Goal: Task Accomplishment & Management: Complete application form

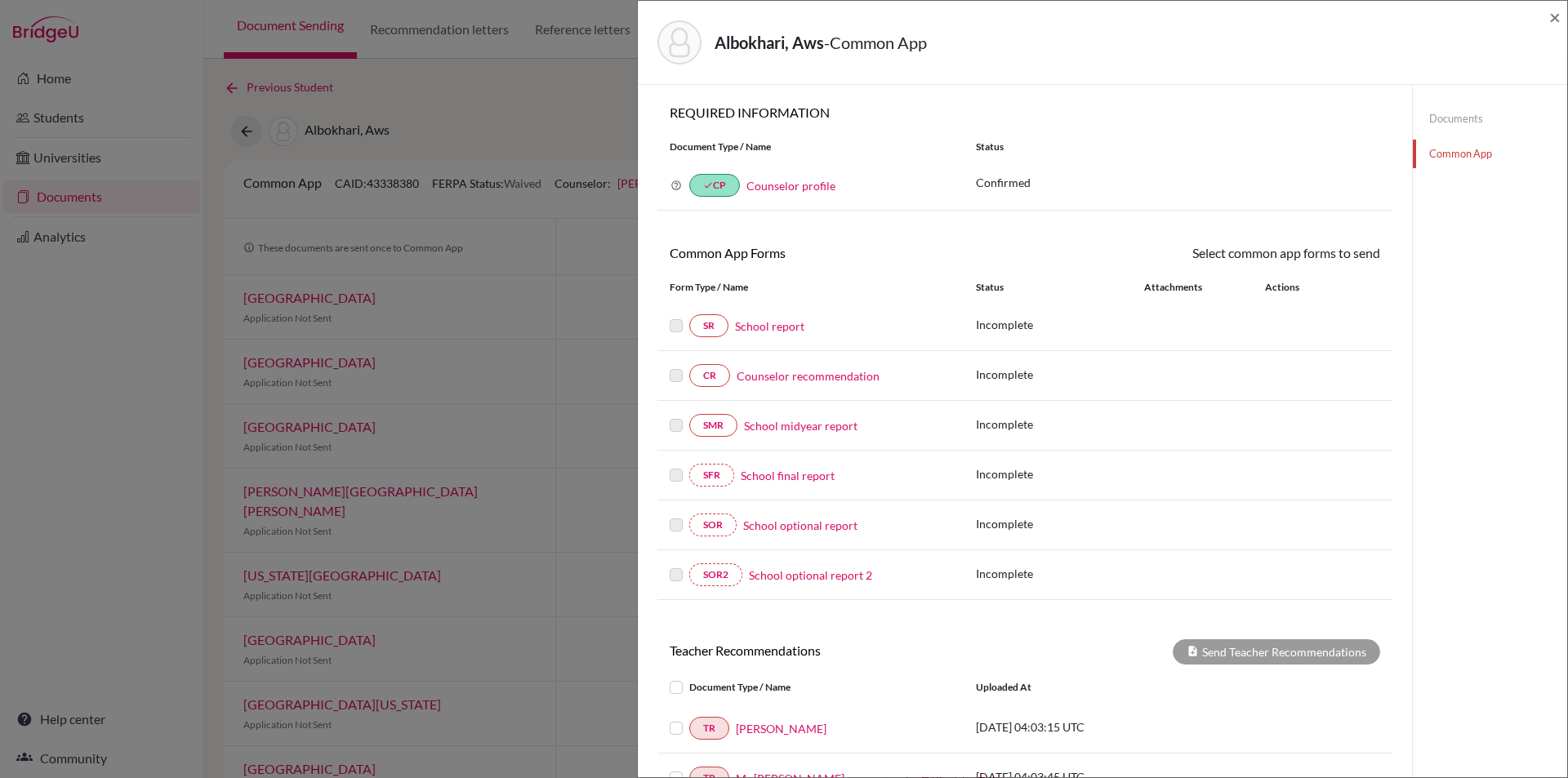
click at [1446, 117] on link "Documents" at bounding box center [1490, 119] width 154 height 29
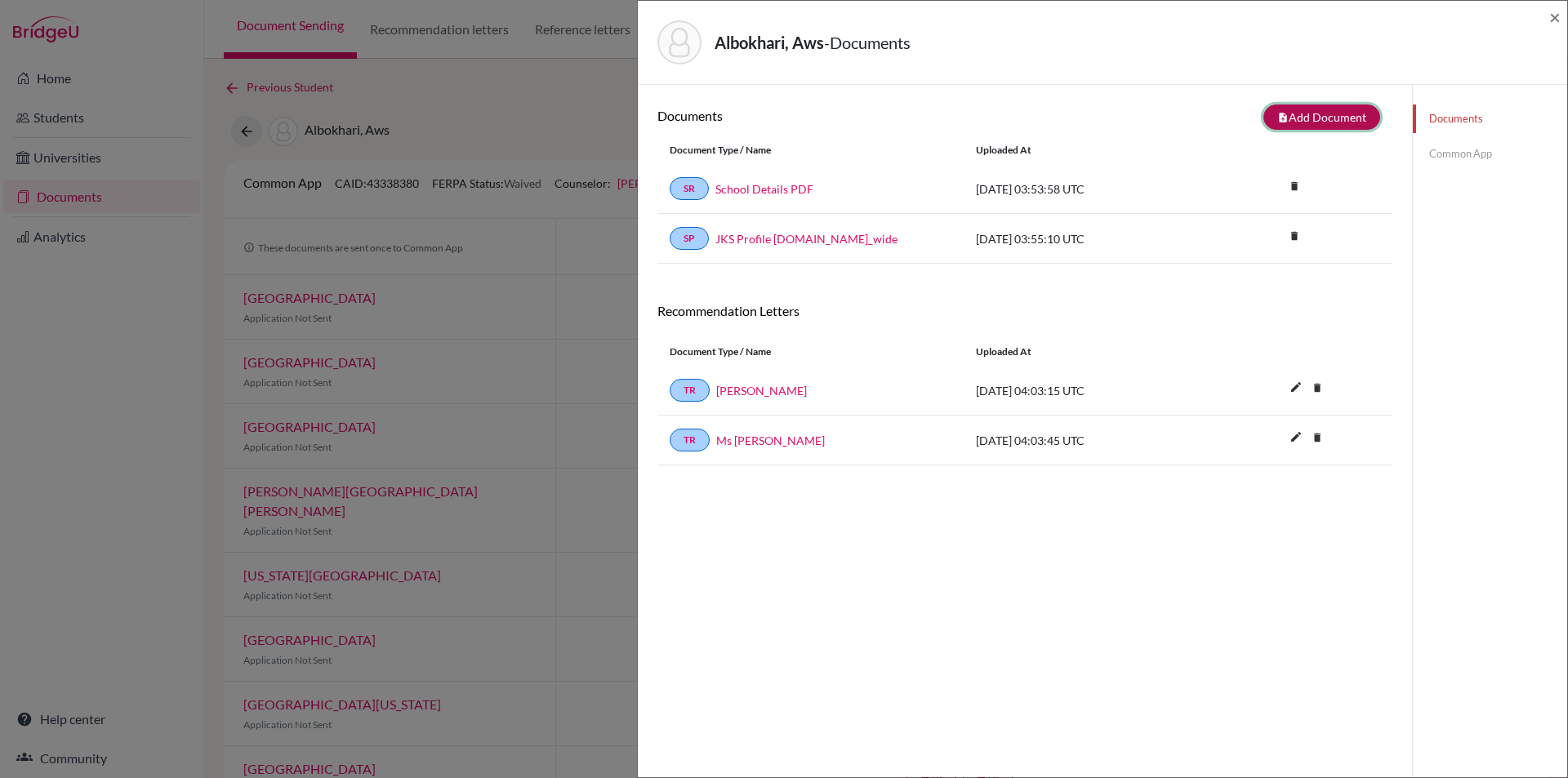
click at [1316, 113] on button "note_add Add Document" at bounding box center [1321, 117] width 117 height 26
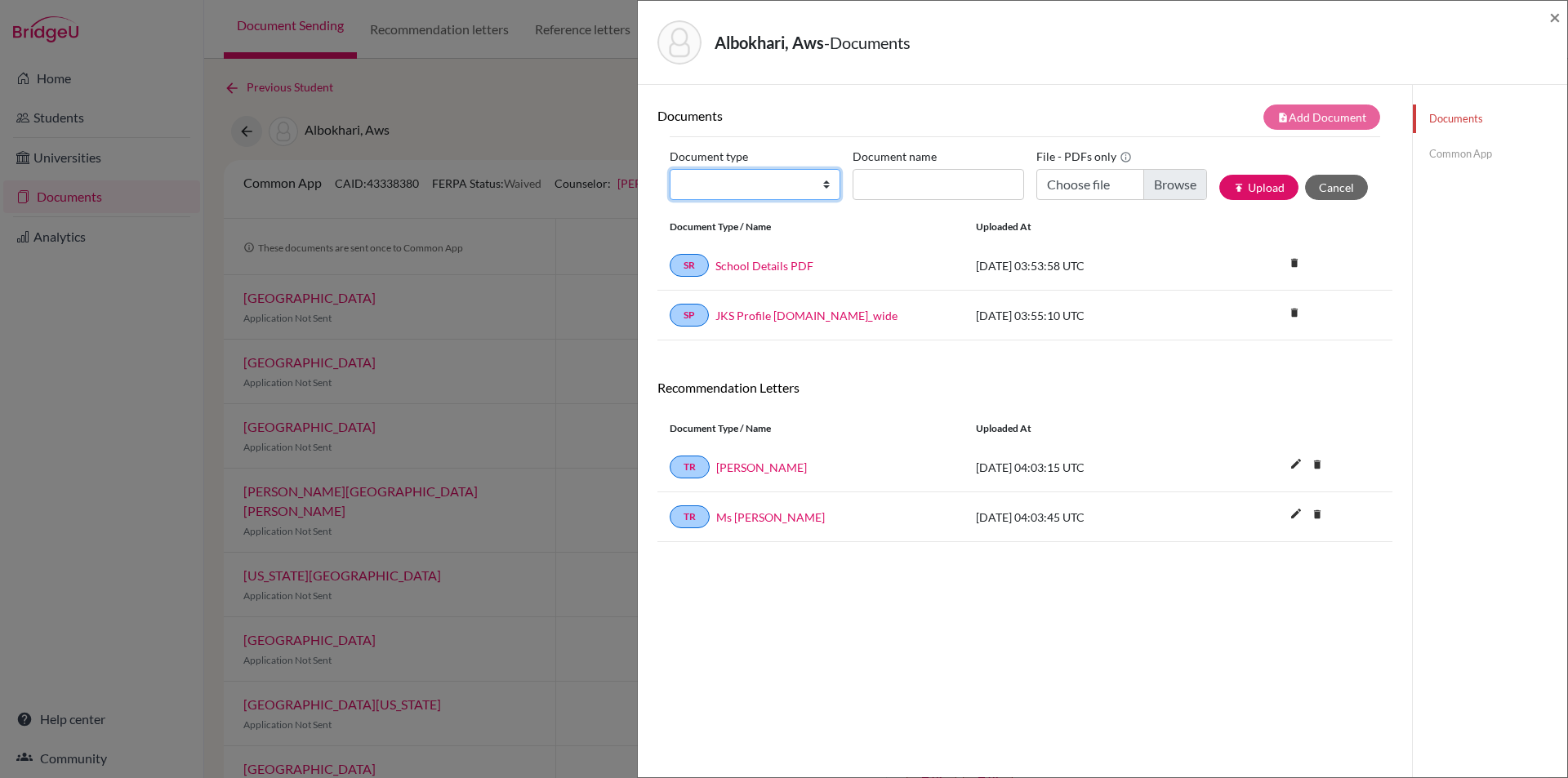
click at [821, 183] on select "Change explanation for Common App reports Counselor recommendation Internationa…" at bounding box center [755, 184] width 170 height 31
select select "2"
click at [669, 169] on select "Change explanation for Common App reports Counselor recommendation Internationa…" at bounding box center [755, 184] width 170 height 31
click at [911, 186] on input "Document name" at bounding box center [938, 184] width 170 height 31
type input "initial transcript"
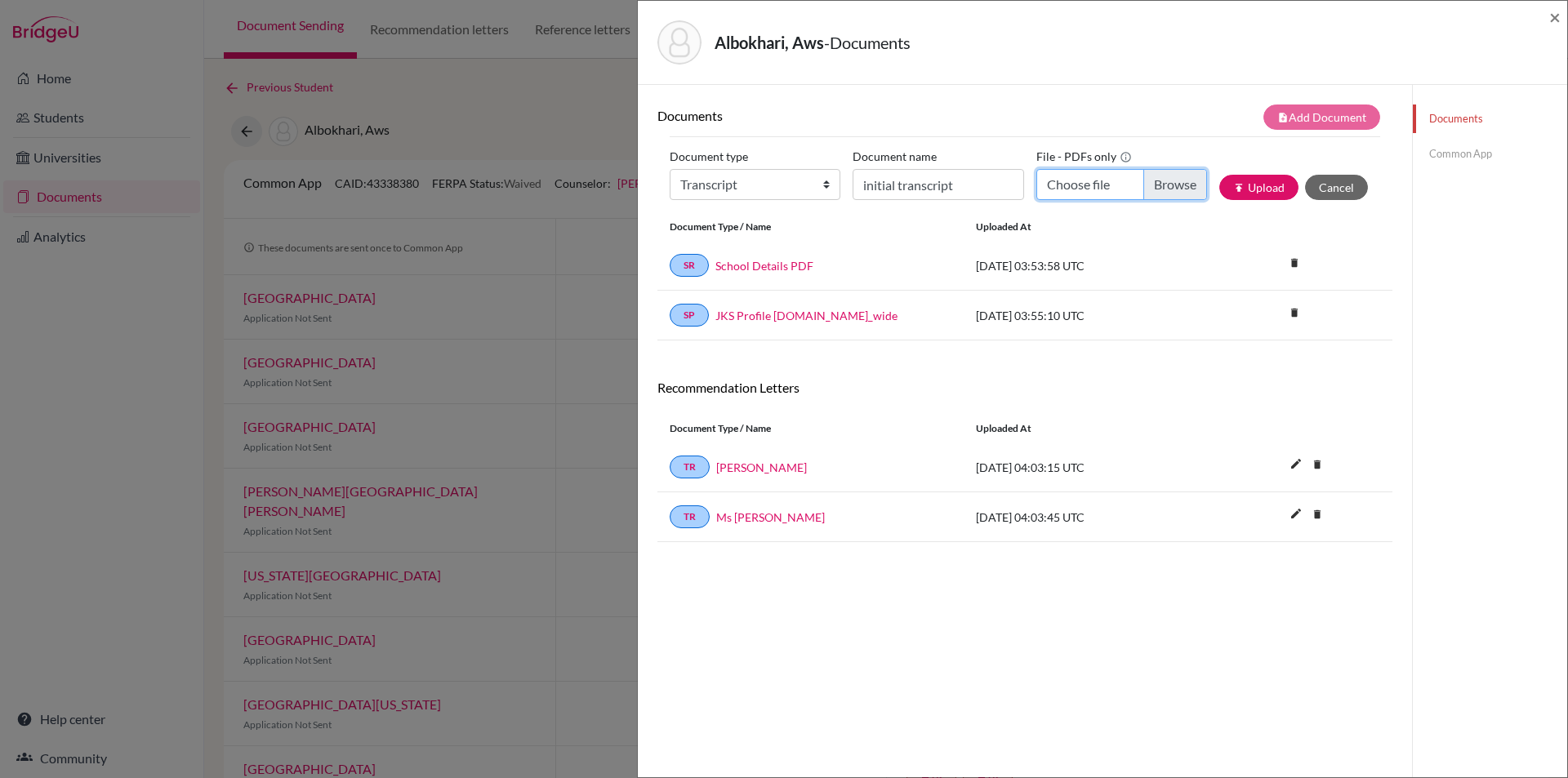
click at [1172, 181] on input "Choose file" at bounding box center [1122, 184] width 170 height 31
click at [1170, 188] on input "Choose file" at bounding box center [1122, 184] width 170 height 31
type input "C:\fakepath\Aws Albokhari - initial transcript.pdf"
click at [1253, 180] on button "publish Upload" at bounding box center [1258, 187] width 79 height 26
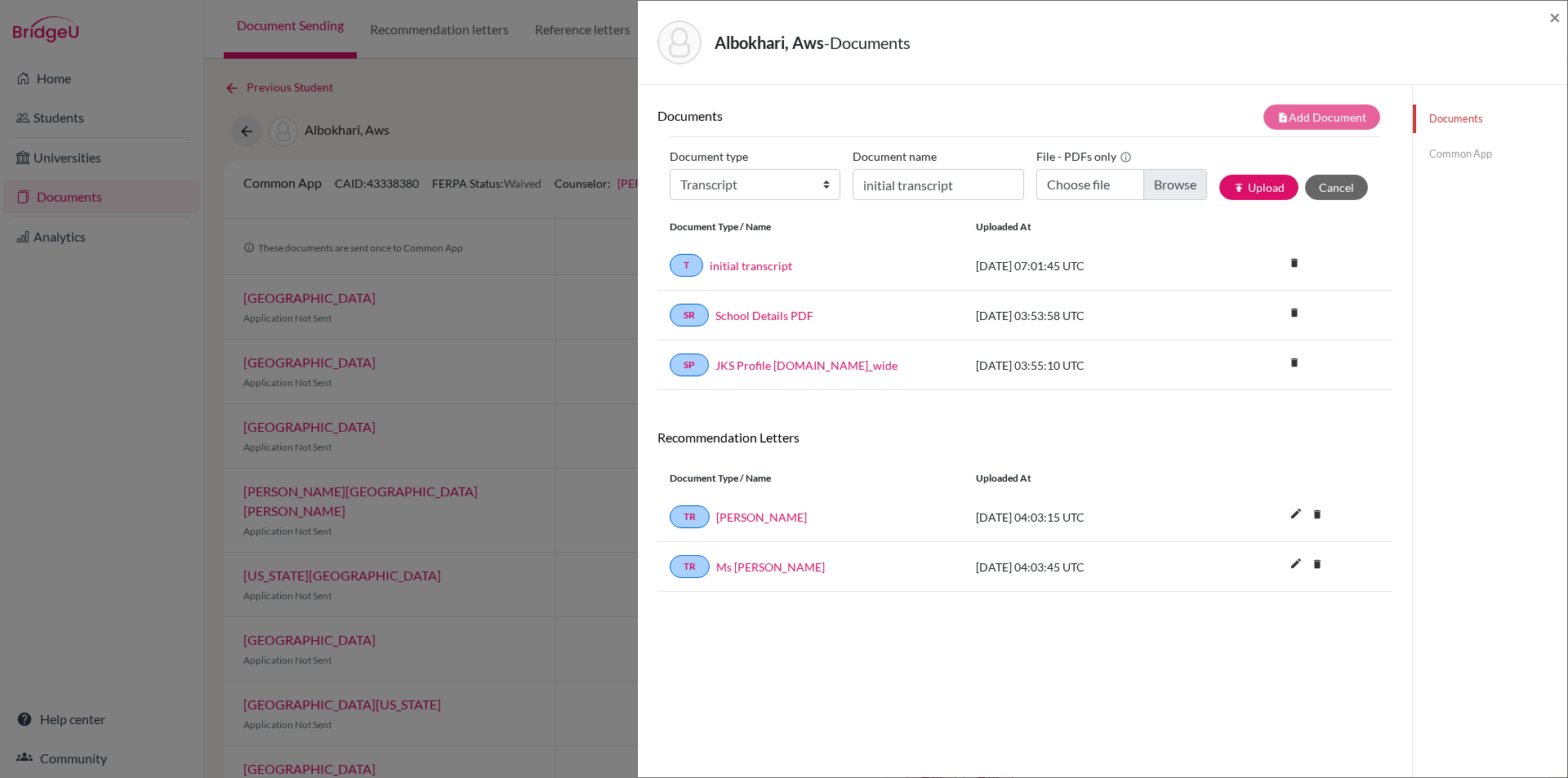
click at [1453, 151] on link "Common App" at bounding box center [1490, 154] width 154 height 29
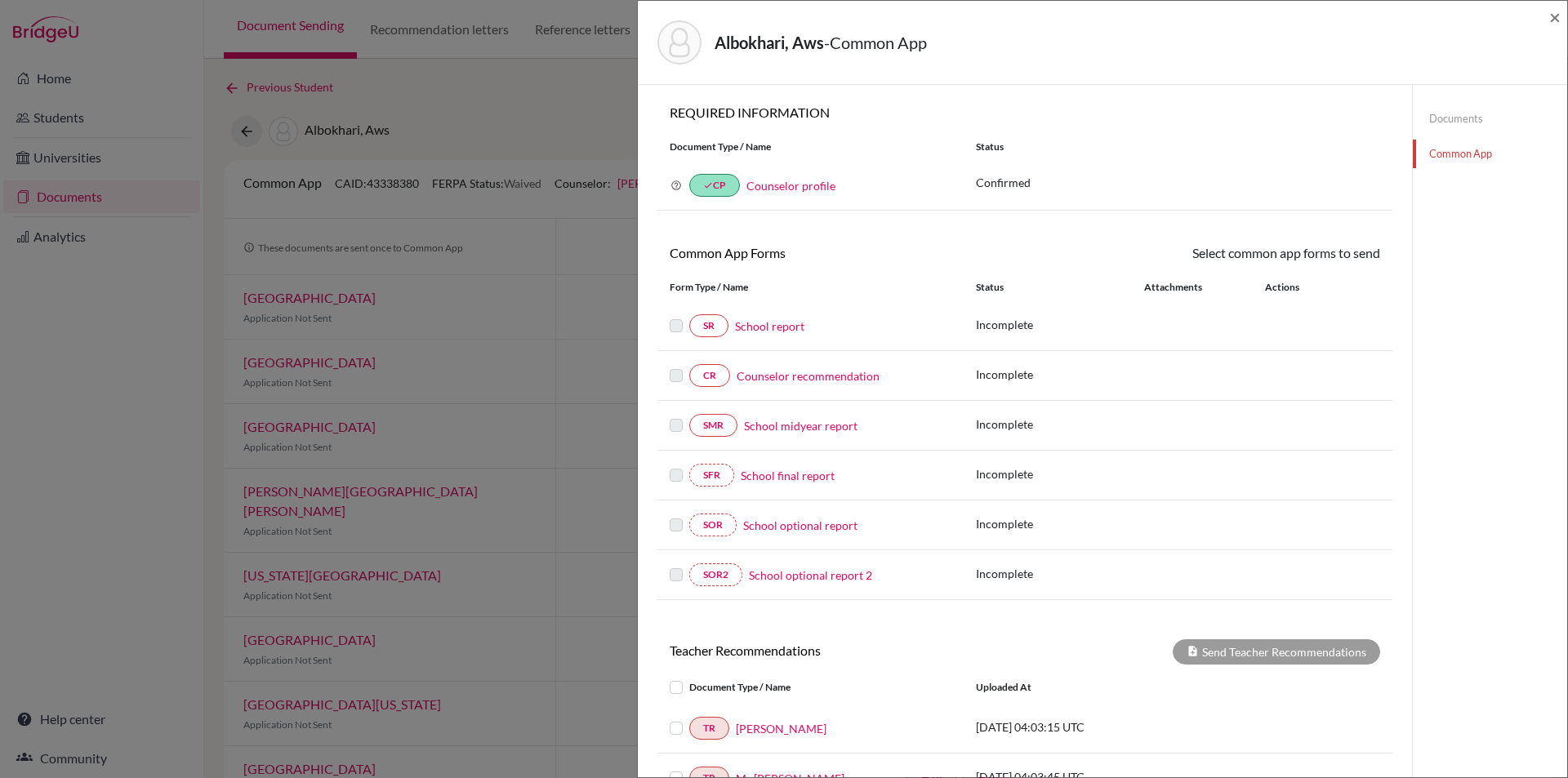
click at [763, 328] on link "School report" at bounding box center [769, 326] width 69 height 17
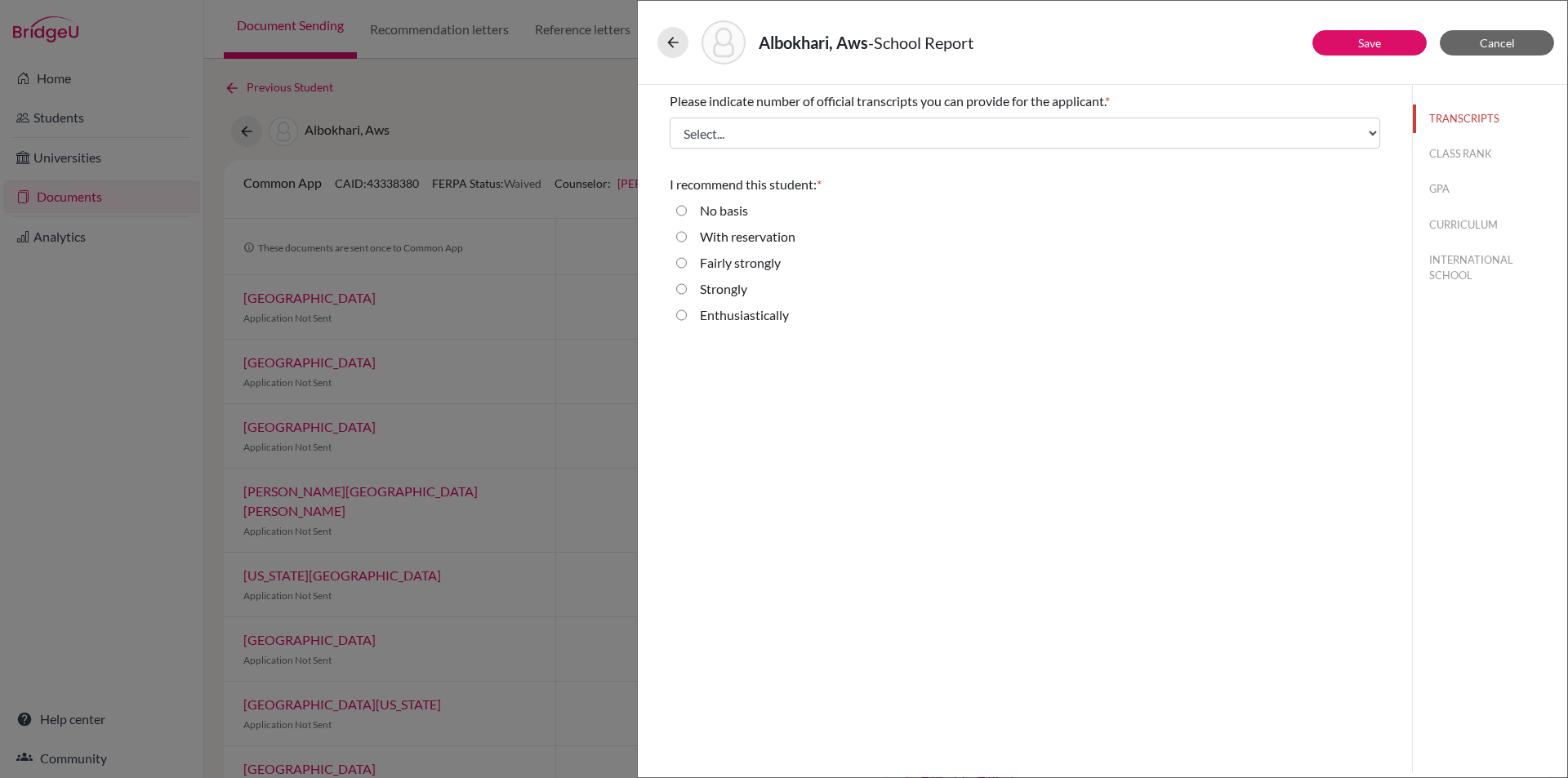
click at [724, 313] on label "Enthusiastically" at bounding box center [744, 315] width 89 height 20
click at [686, 313] on input "Enthusiastically" at bounding box center [681, 315] width 10 height 20
radio input "true"
click at [1461, 151] on button "CLASS RANK" at bounding box center [1490, 154] width 154 height 29
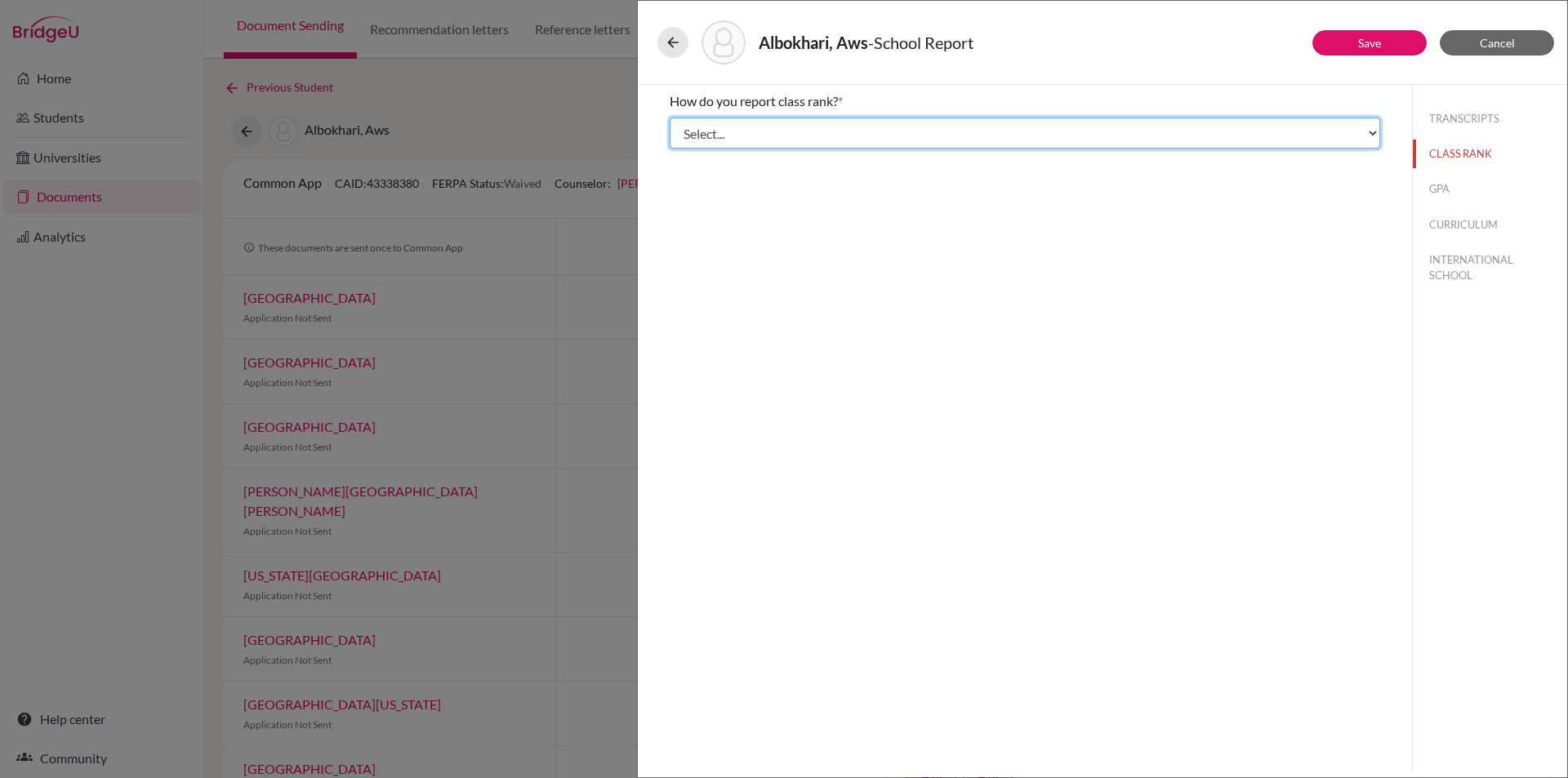
click at [794, 131] on select "Select... Exact Decile Quintile Quartile None" at bounding box center [1025, 133] width 710 height 31
select select "5"
click at [669, 117] on select "Select... Exact Decile Quintile Quartile None" at bounding box center [1025, 133] width 710 height 31
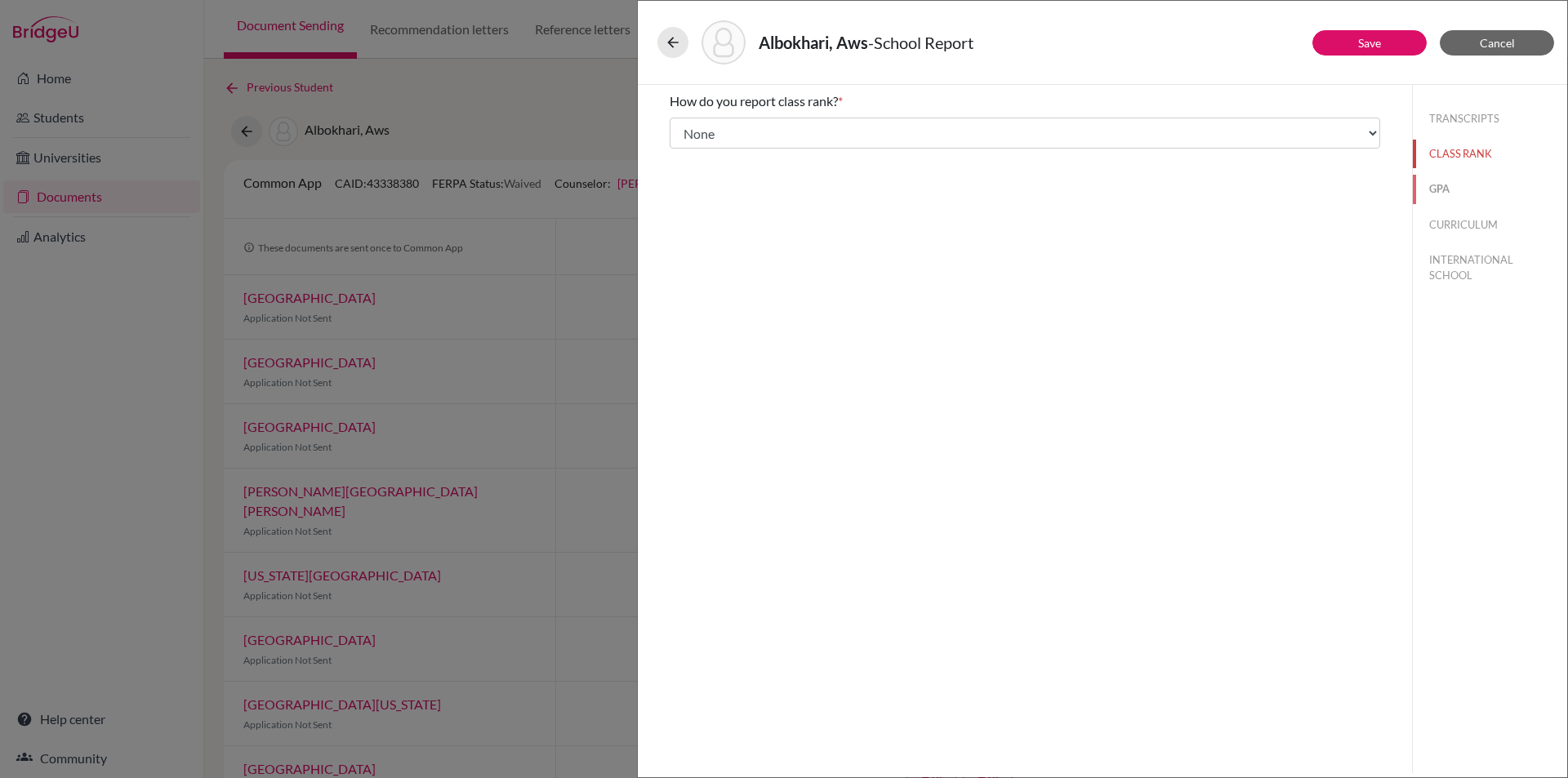
drag, startPoint x: 1437, startPoint y: 182, endPoint x: 1410, endPoint y: 182, distance: 27.0
click at [1436, 182] on button "GPA" at bounding box center [1490, 189] width 154 height 29
click at [677, 127] on input "Yes" at bounding box center [681, 127] width 10 height 20
radio input "true"
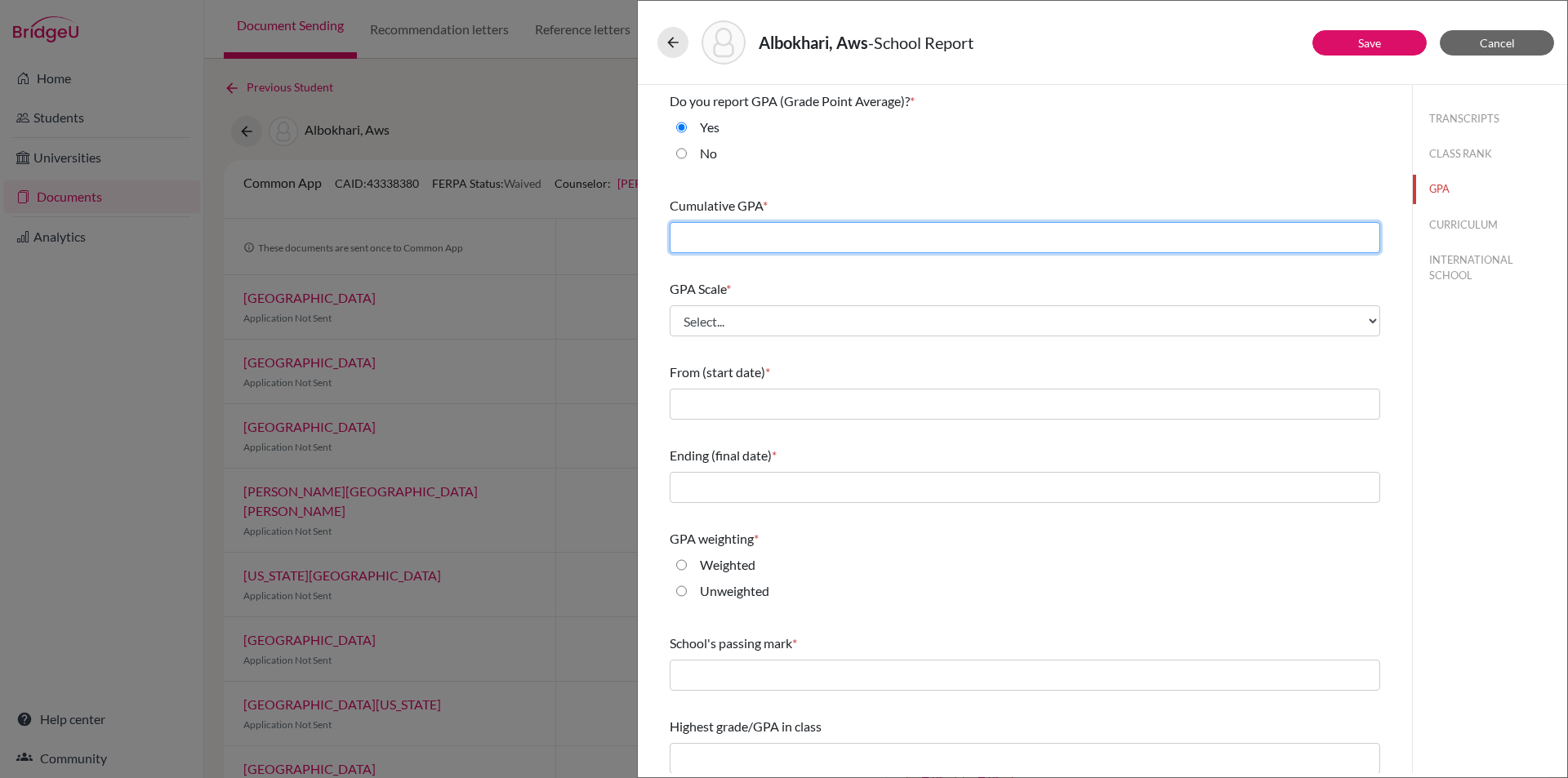
click at [762, 236] on input "text" at bounding box center [1025, 237] width 710 height 31
type input "4.3"
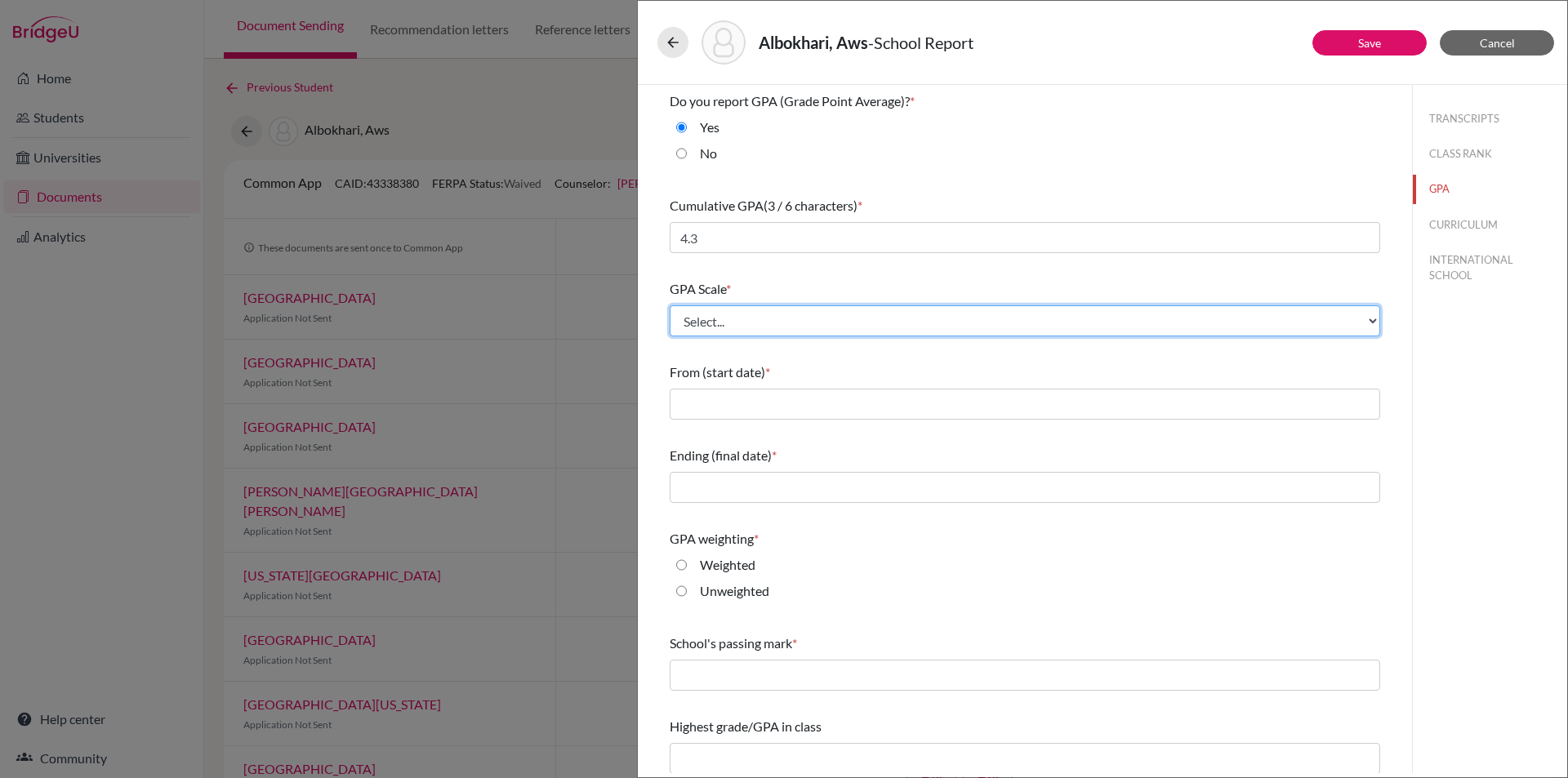
click at [749, 316] on select "Select... 4 5 6 7 8 9 10 11 12 13 14 15 16 17 18 19 20 100" at bounding box center [1025, 321] width 710 height 31
select select "4"
click at [669, 306] on select "Select... 4 5 6 7 8 9 10 11 12 13 14 15 16 17 18 19 20 100" at bounding box center [1025, 321] width 710 height 31
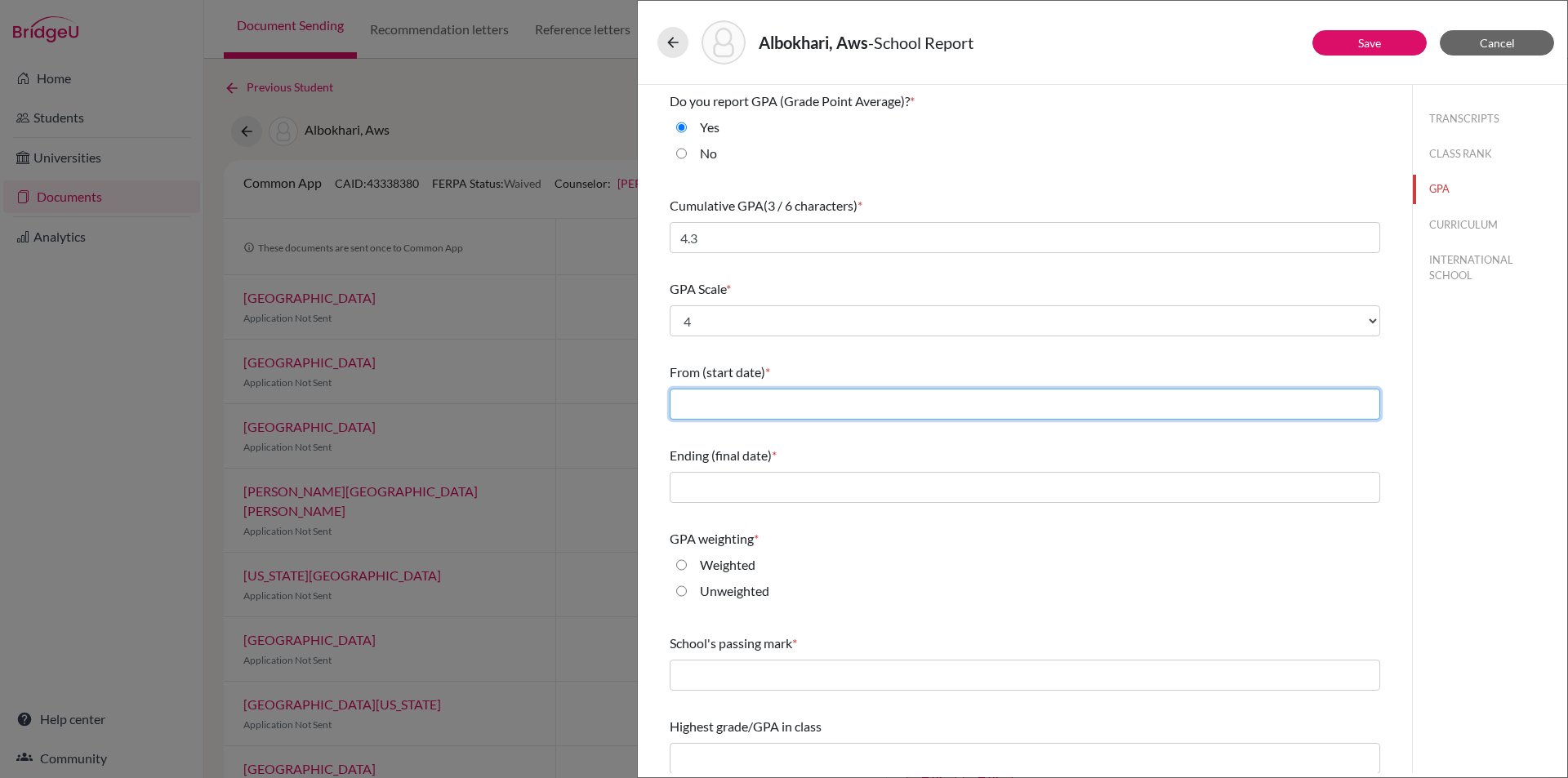
click at [727, 403] on input "text" at bounding box center [1025, 403] width 710 height 31
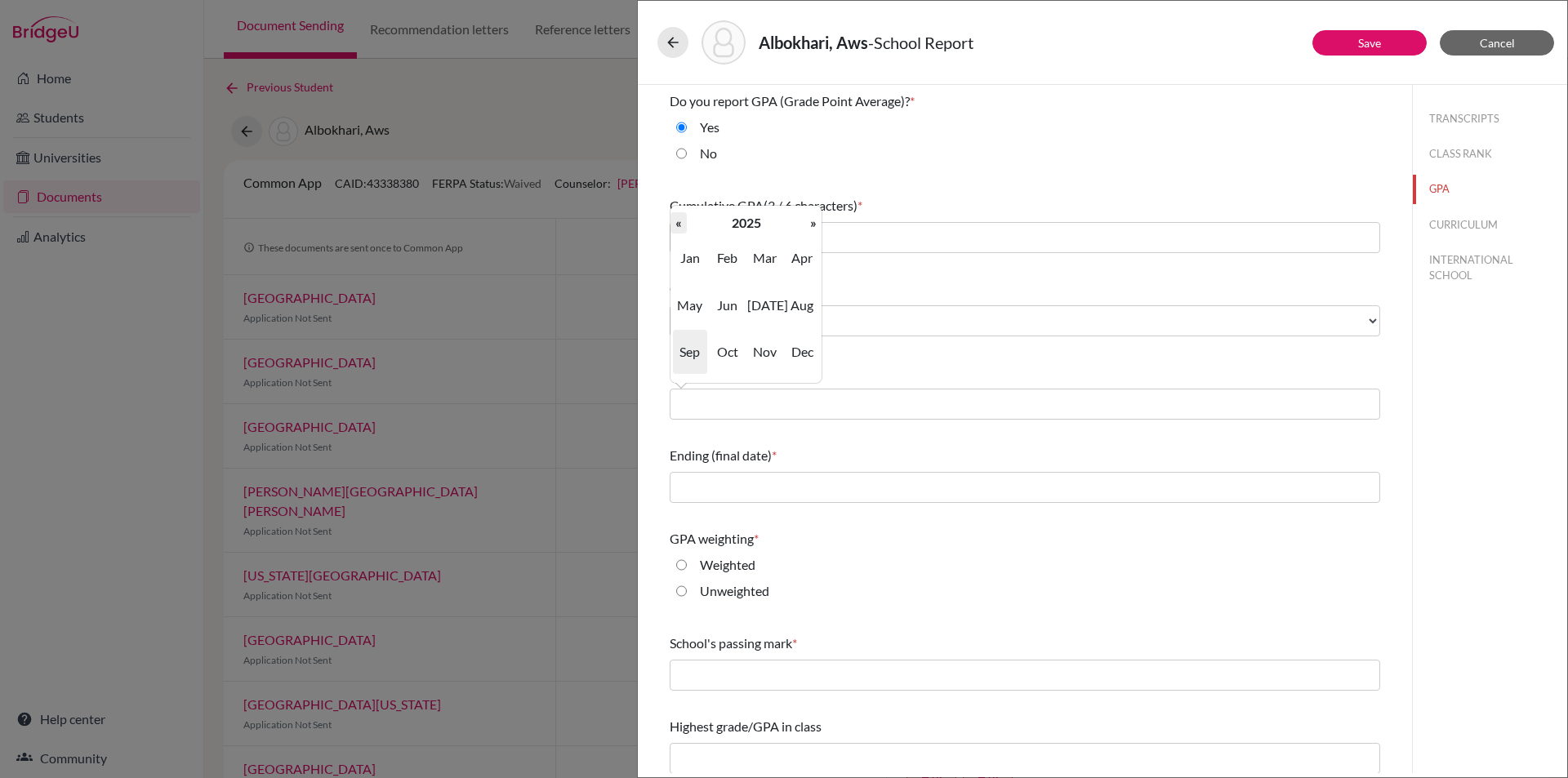
click at [677, 220] on th "«" at bounding box center [678, 222] width 16 height 21
click at [685, 356] on span "Sep" at bounding box center [690, 352] width 34 height 44
type input "09/2022"
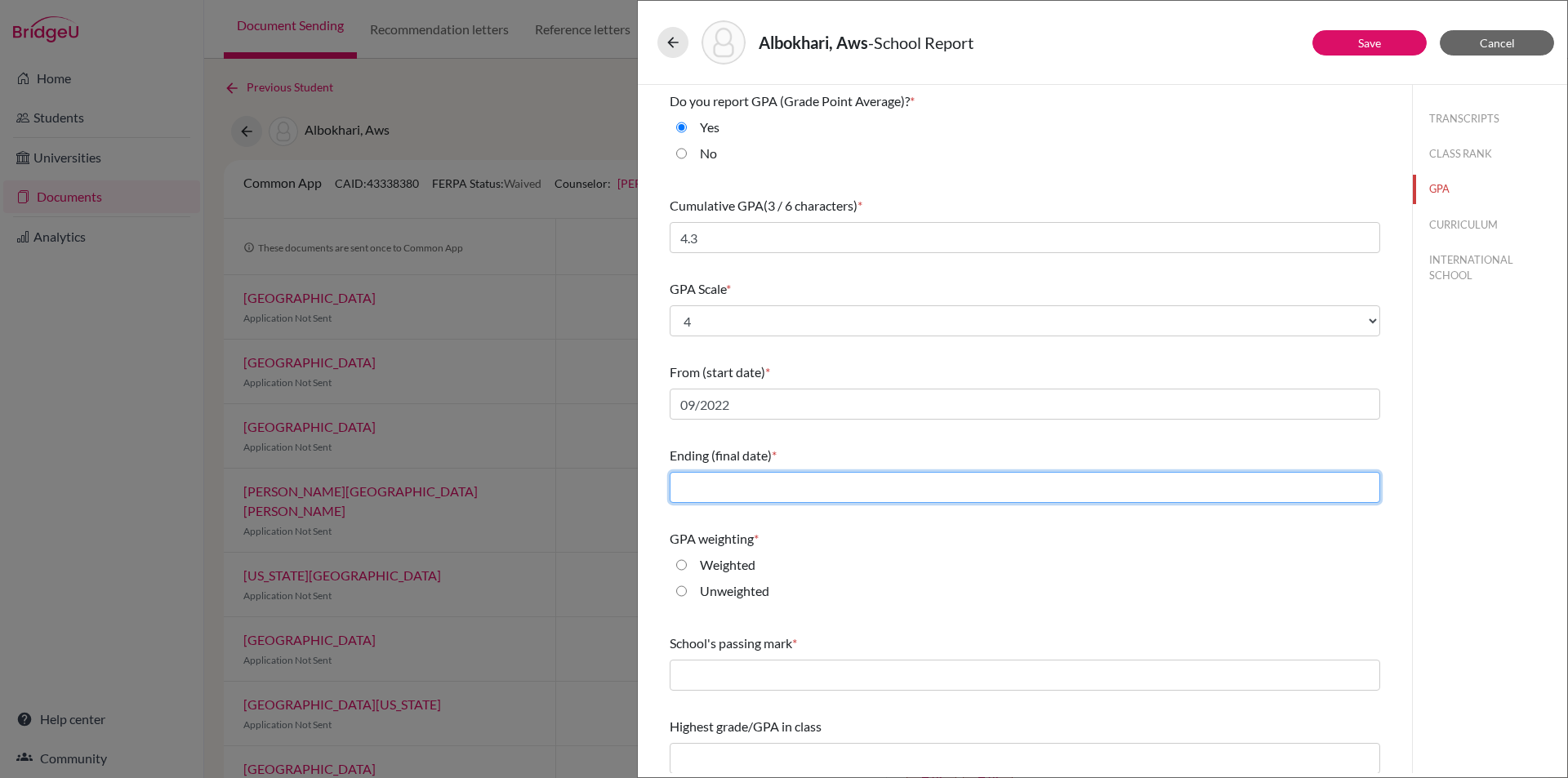
click at [722, 497] on input "text" at bounding box center [1025, 487] width 710 height 31
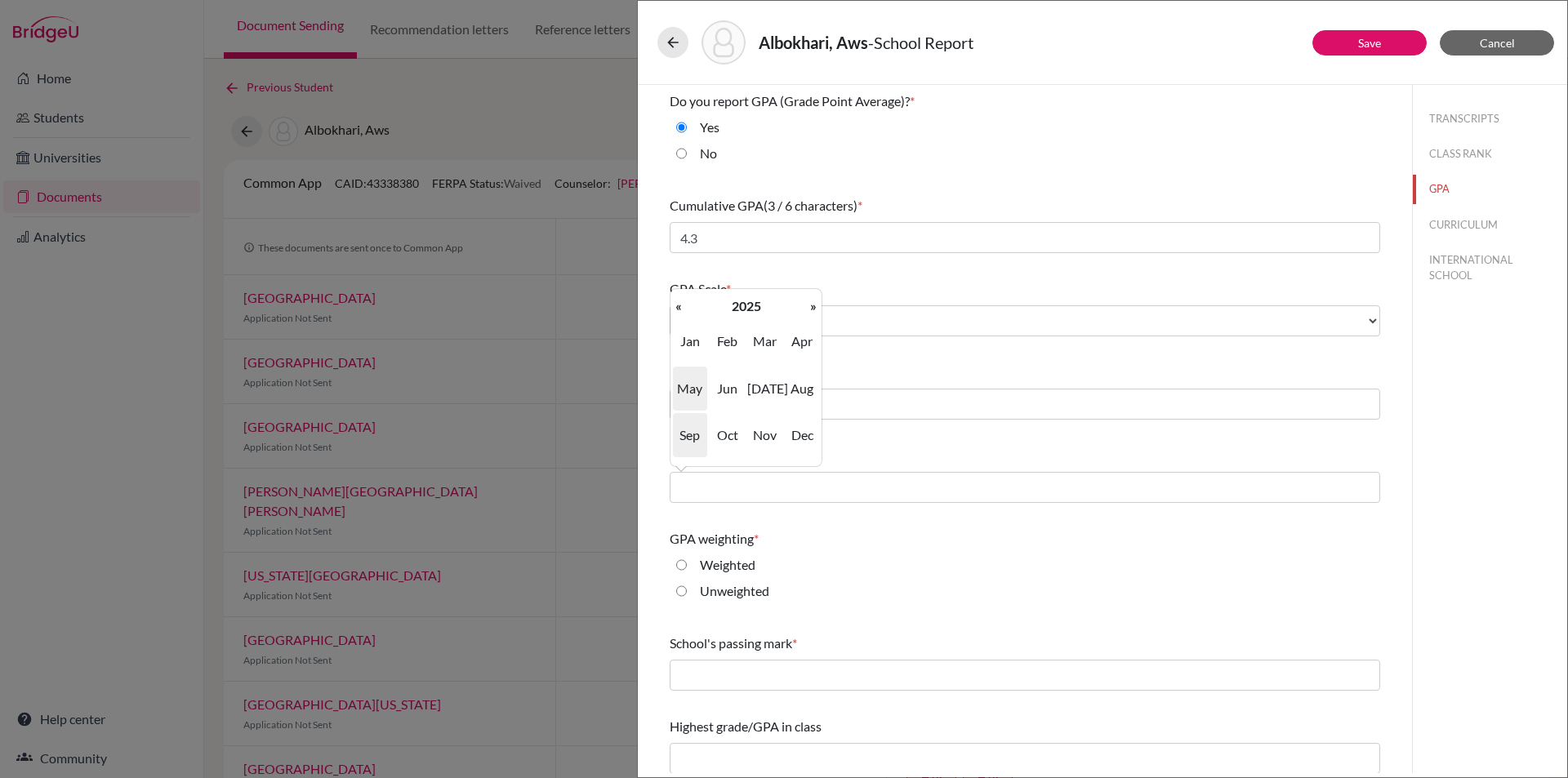
click at [676, 390] on span "May" at bounding box center [690, 388] width 34 height 44
type input "05/2025"
click at [712, 564] on label "Weighted" at bounding box center [727, 564] width 55 height 20
click at [686, 564] on input "Weighted" at bounding box center [681, 564] width 10 height 20
radio input "true"
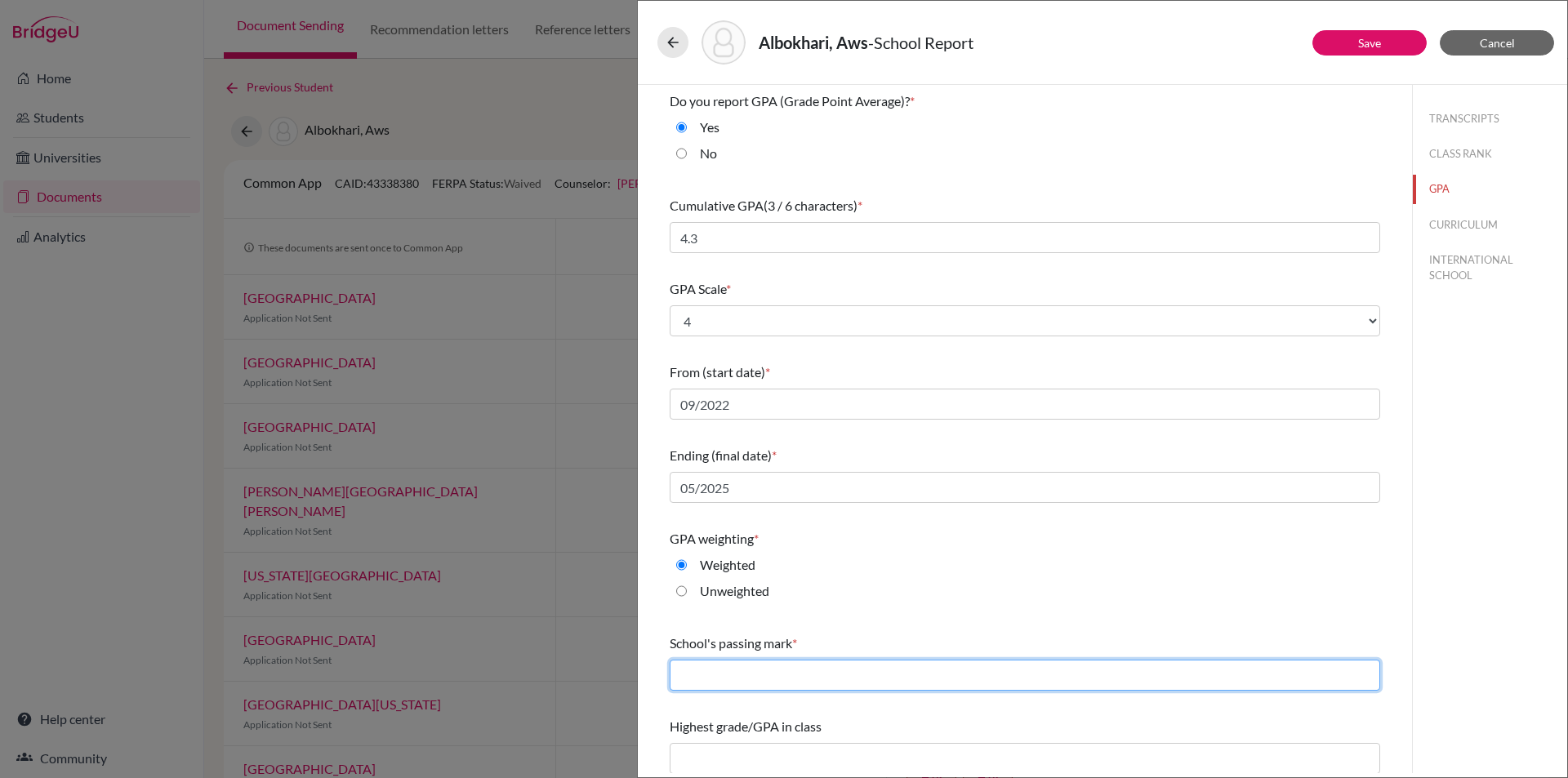
click at [731, 670] on input "text" at bounding box center [1025, 675] width 710 height 31
type input "60"
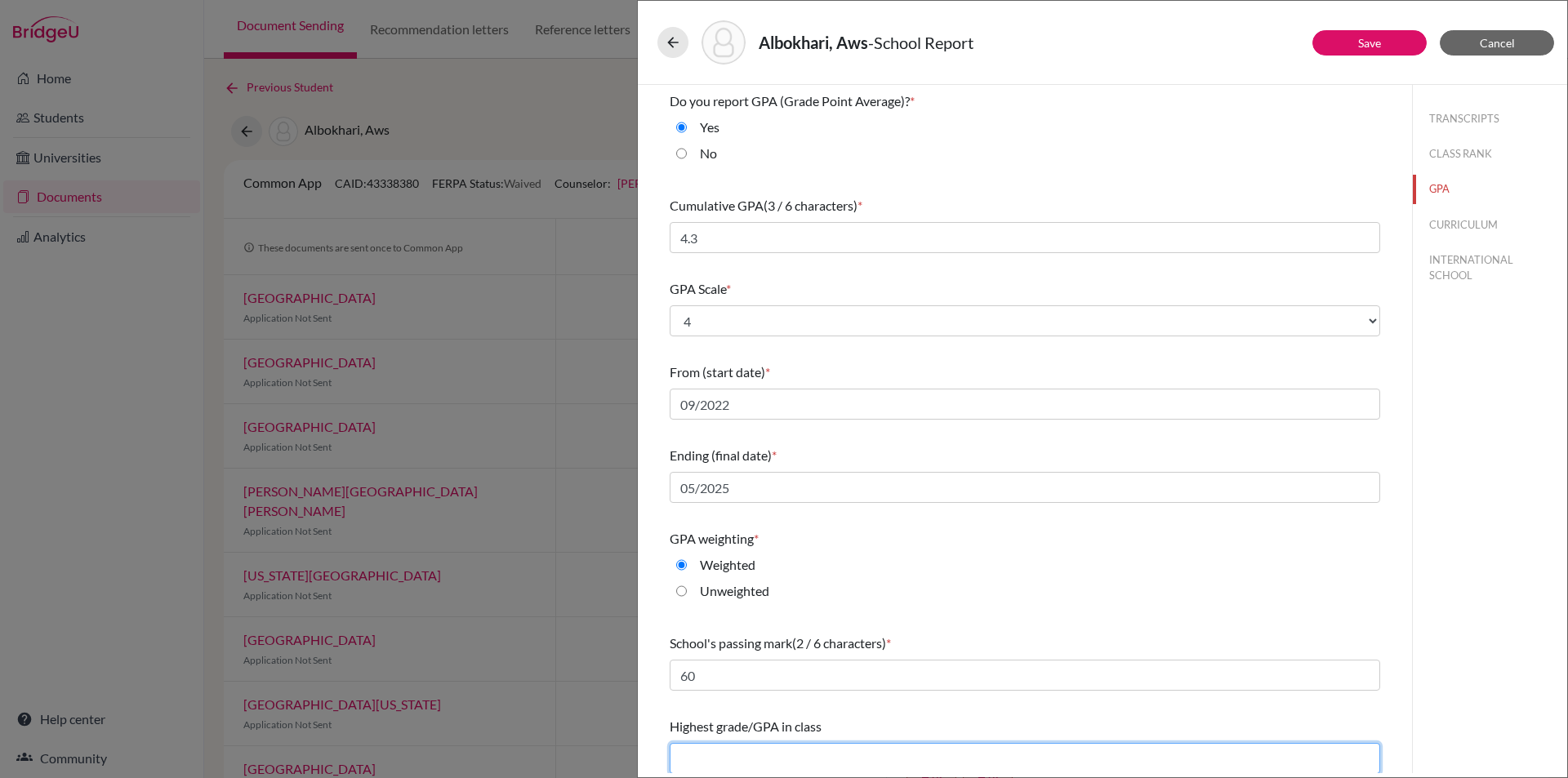
click at [795, 762] on input "text" at bounding box center [1025, 758] width 710 height 31
type input "4.3"
click at [1452, 218] on button "CURRICULUM" at bounding box center [1490, 225] width 154 height 29
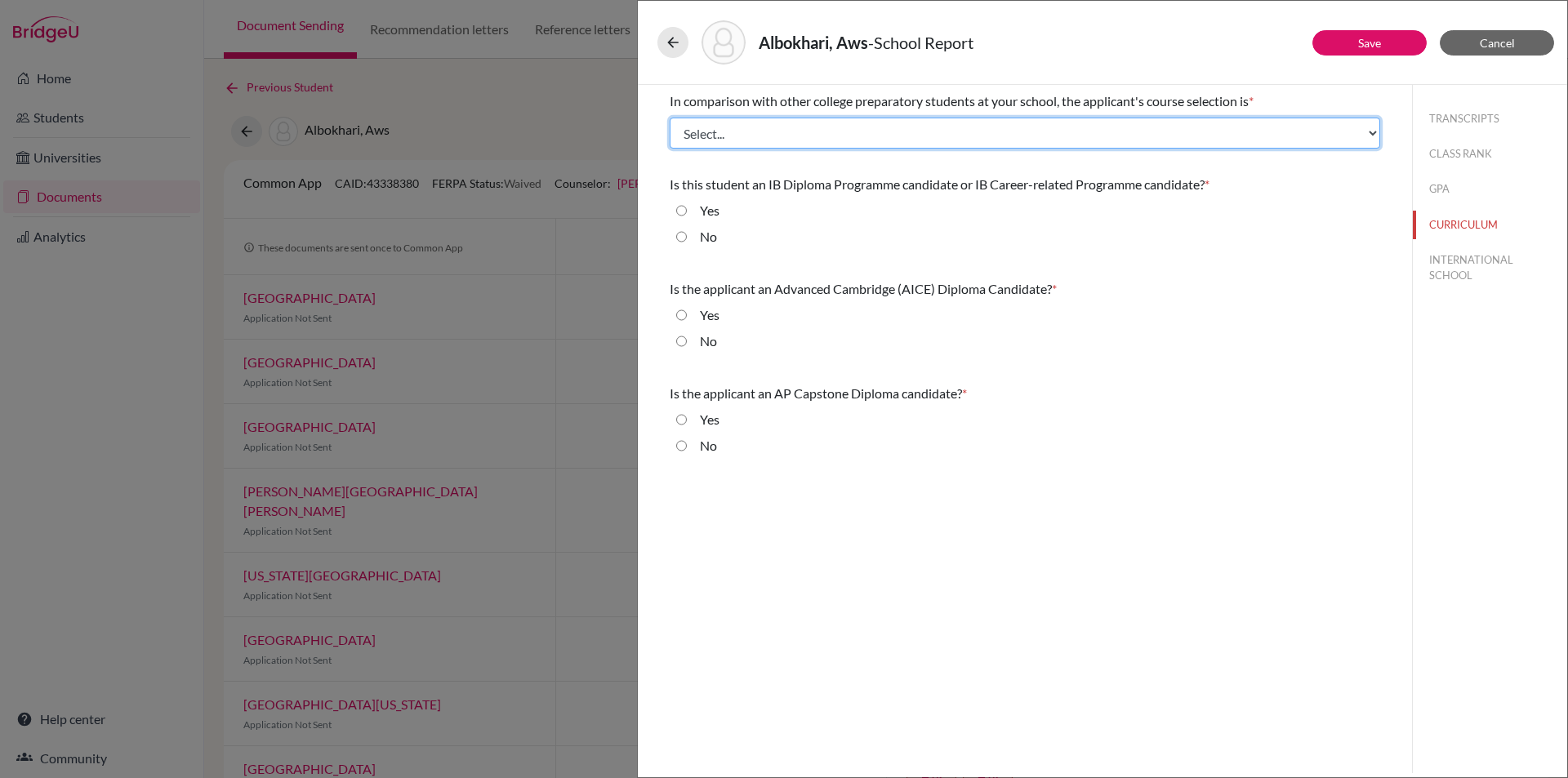
click at [717, 129] on select "Select... Less than demanding Average [PERSON_NAME] Very demanding Most demandi…" at bounding box center [1025, 133] width 710 height 31
select select "4"
click at [669, 117] on select "Select... Less than demanding Average [PERSON_NAME] Very demanding Most demandi…" at bounding box center [1025, 133] width 710 height 31
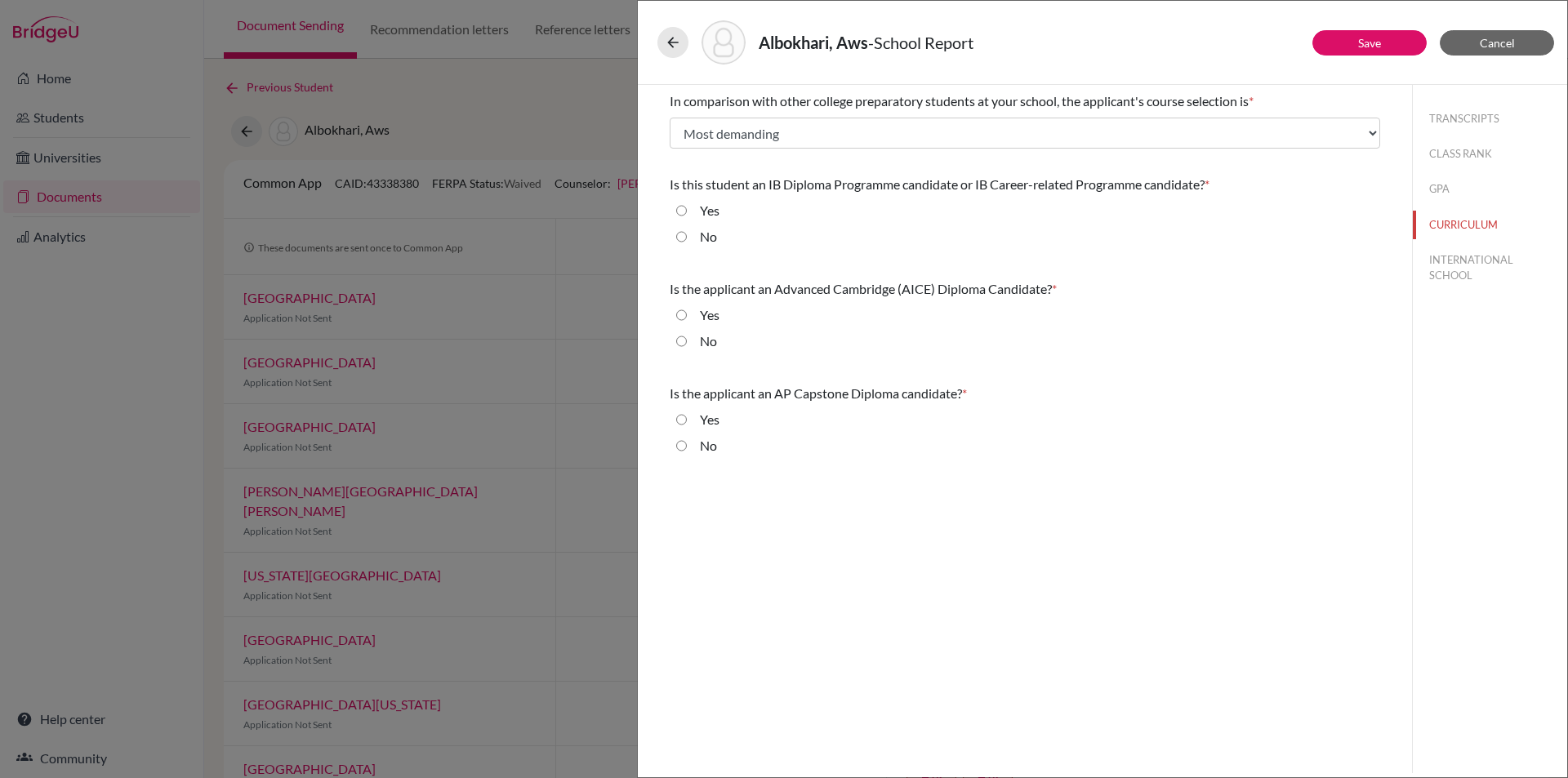
drag, startPoint x: 682, startPoint y: 209, endPoint x: 682, endPoint y: 284, distance: 75.0
click at [682, 210] on input "Yes" at bounding box center [681, 210] width 10 height 20
radio input "true"
drag, startPoint x: 683, startPoint y: 339, endPoint x: 681, endPoint y: 346, distance: 7.3
click at [684, 339] on input "No" at bounding box center [681, 340] width 10 height 20
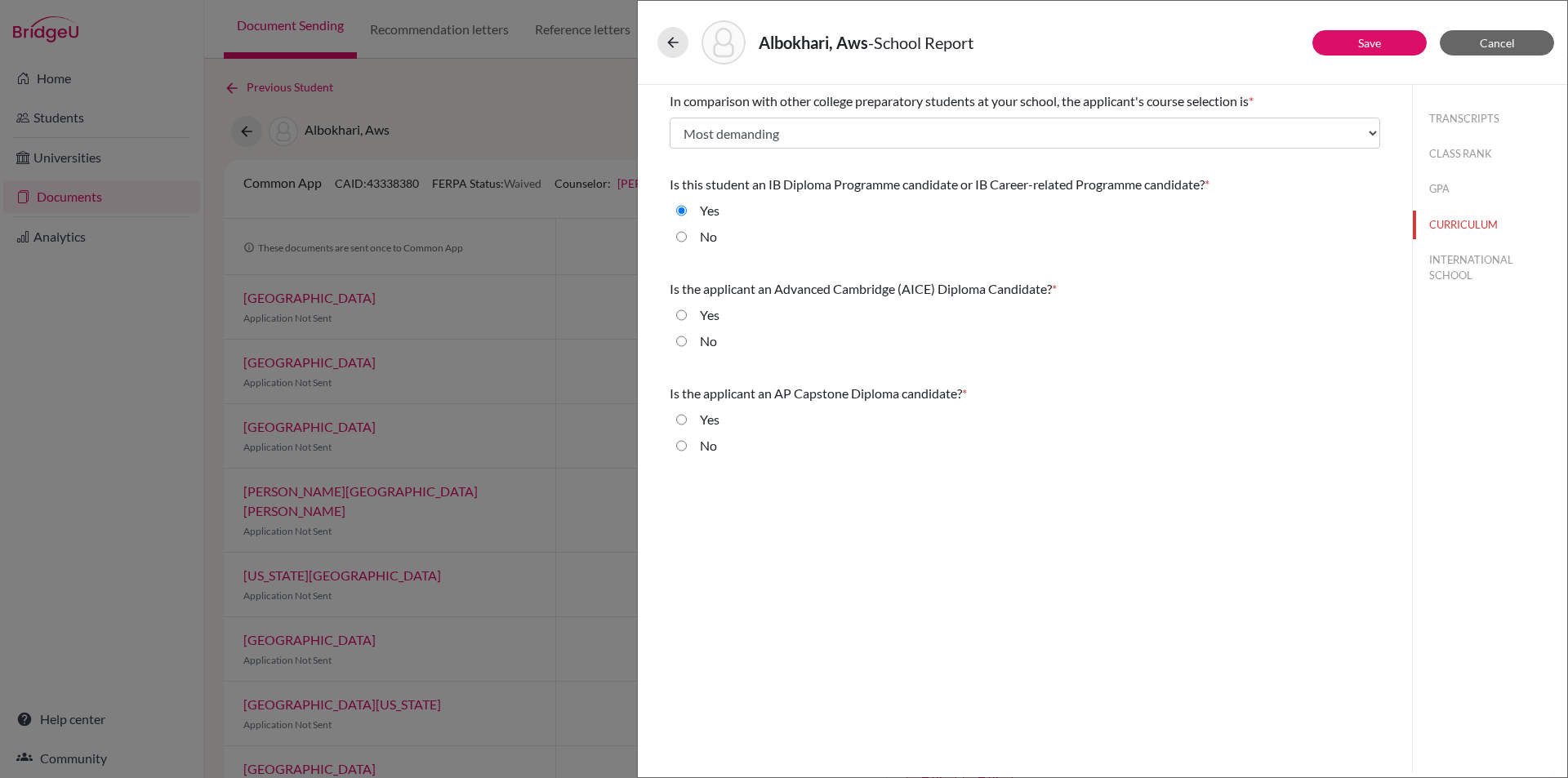
radio input "true"
click at [678, 444] on input "No" at bounding box center [681, 445] width 10 height 20
radio input "true"
click at [1464, 258] on button "INTERNATIONAL SCHOOL" at bounding box center [1490, 268] width 154 height 44
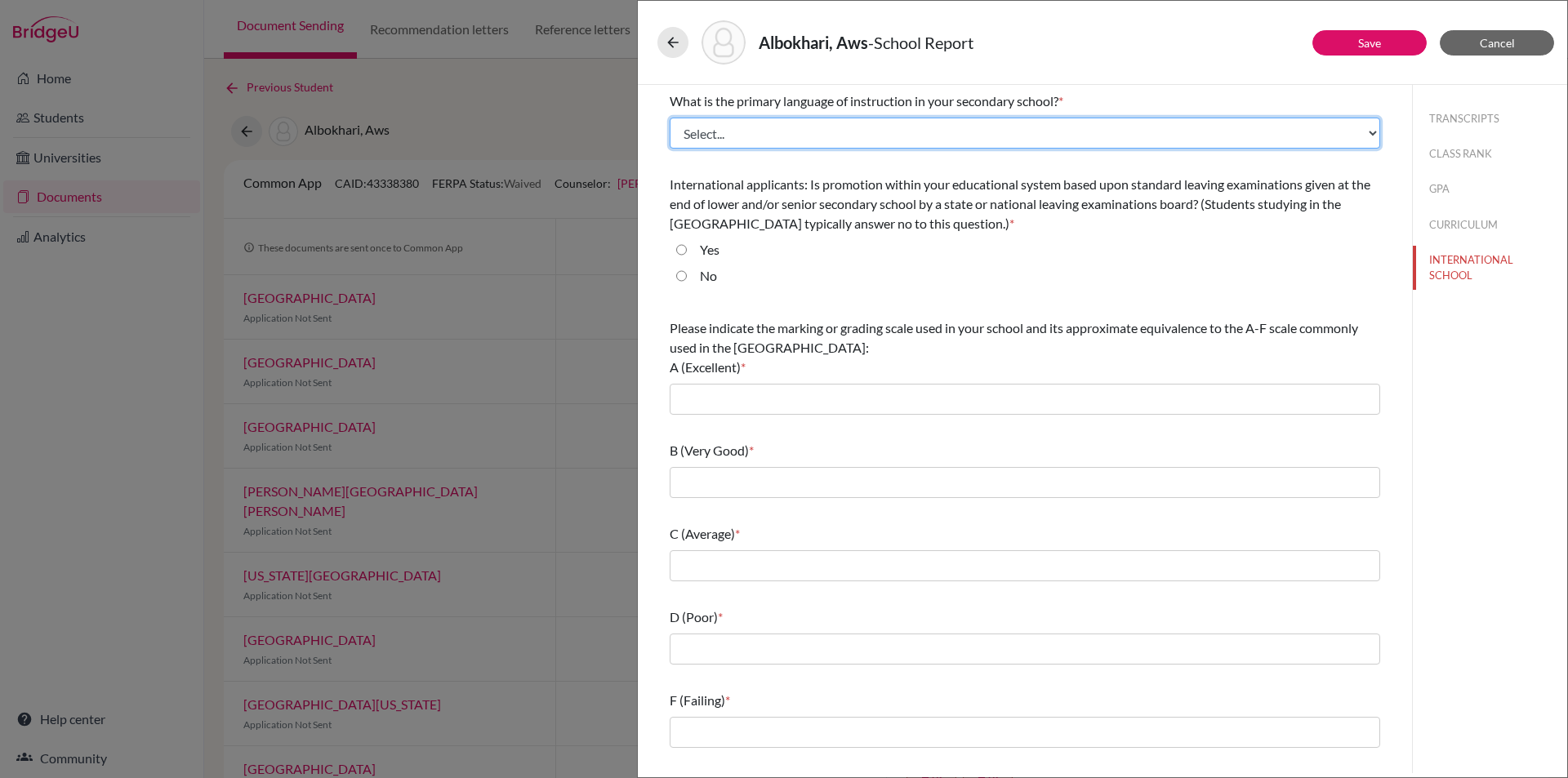
click at [731, 132] on select "Select... Albanian Arabic Armenian Assamese Azerbaijani Belarusian Bengali Bulg…" at bounding box center [1025, 133] width 710 height 31
select select "14"
click at [669, 117] on select "Select... Albanian Arabic Armenian Assamese Azerbaijani Belarusian Bengali Bulg…" at bounding box center [1025, 133] width 710 height 31
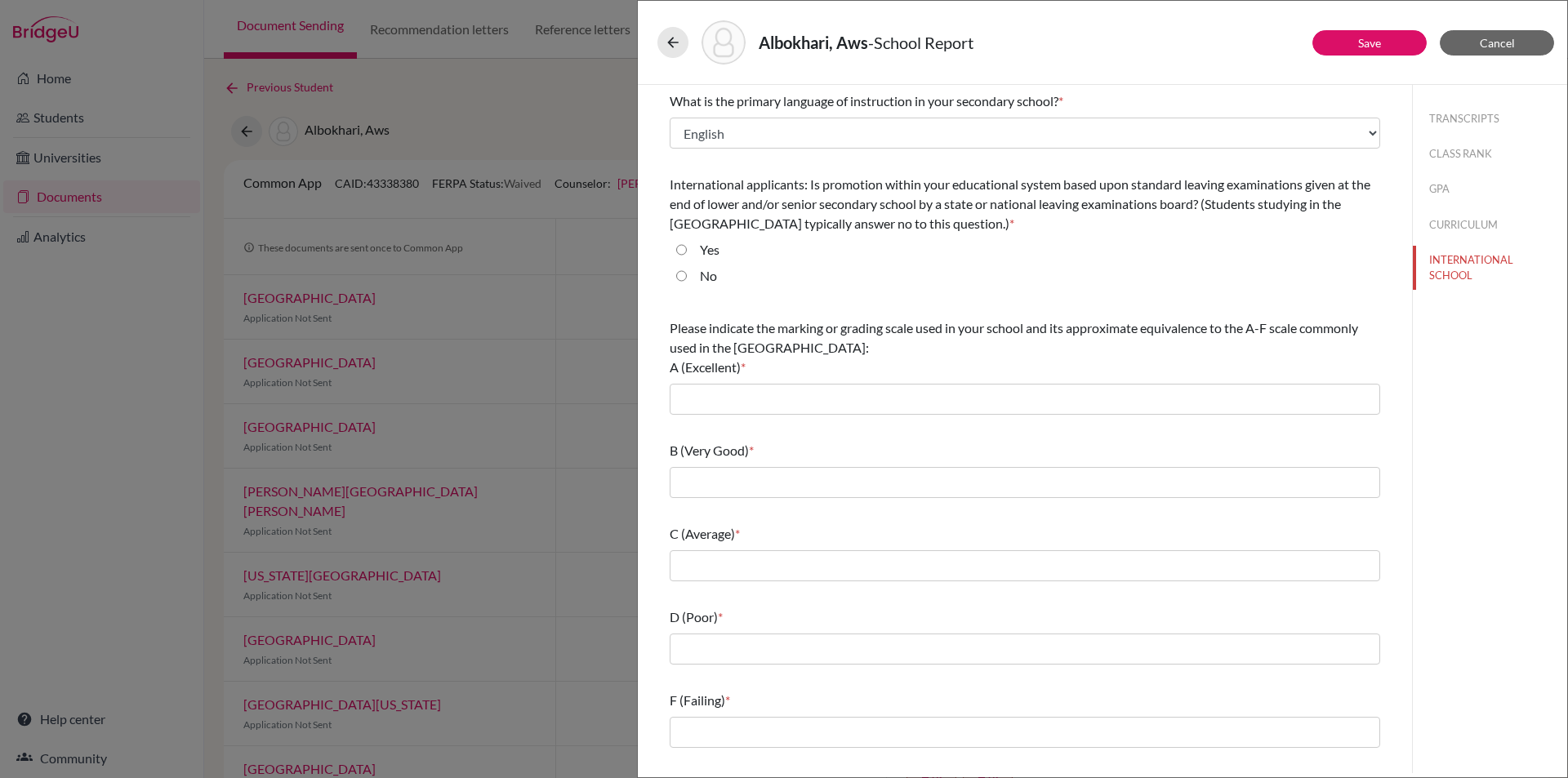
click at [682, 273] on input "No" at bounding box center [681, 276] width 10 height 20
radio input "true"
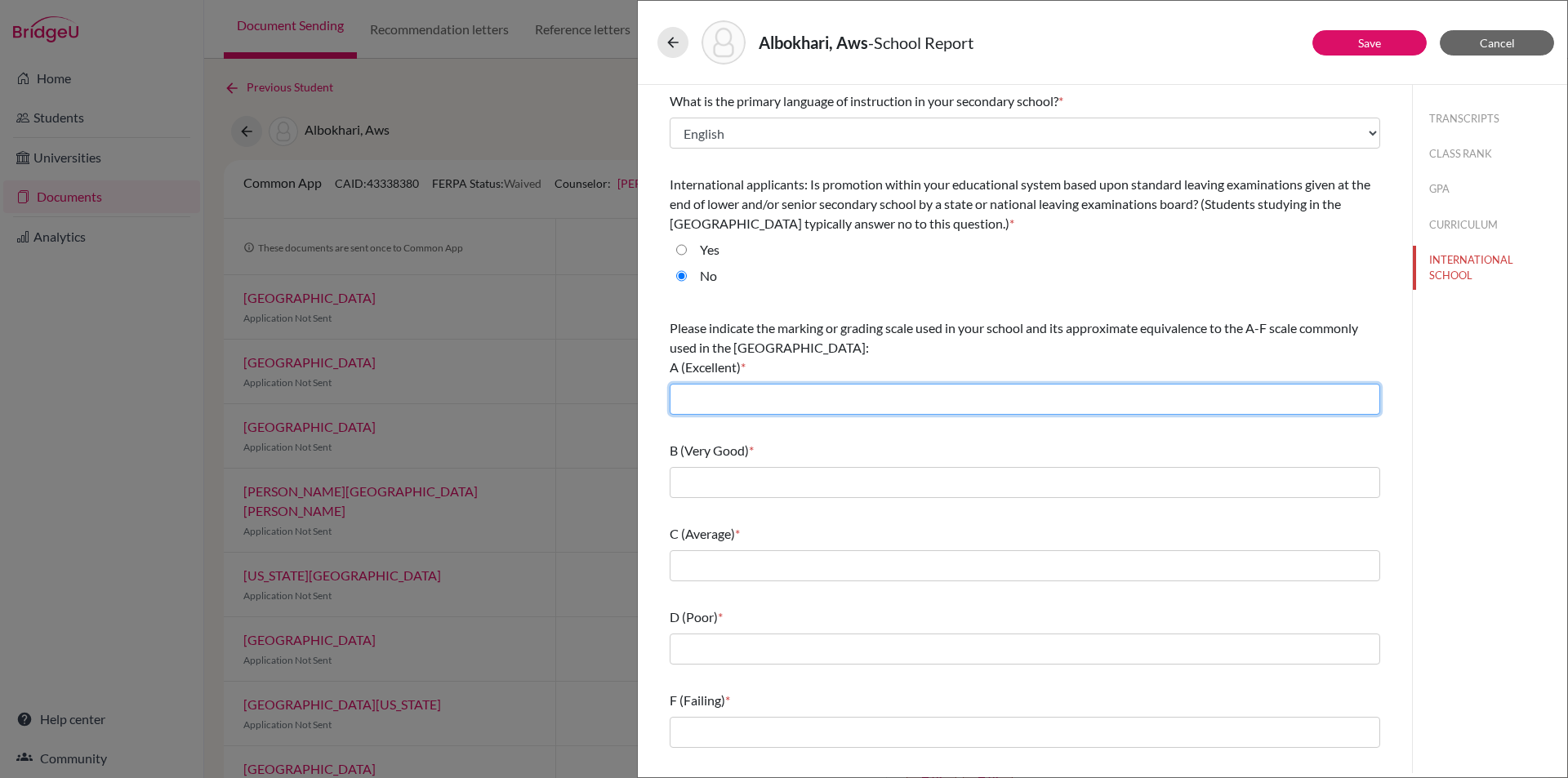
click at [871, 404] on input "text" at bounding box center [1025, 399] width 710 height 31
type input "90-100"
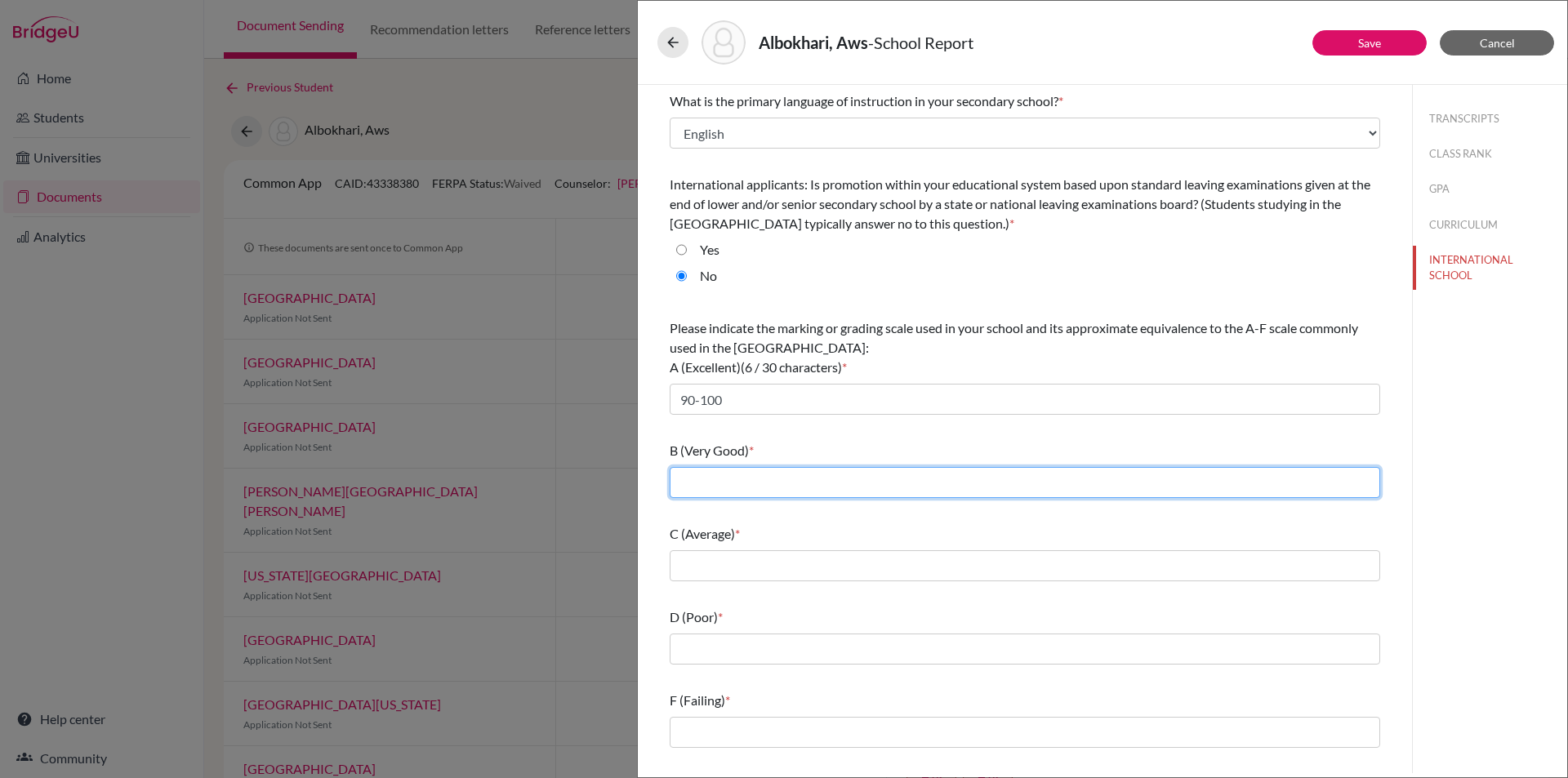
click at [825, 478] on input "text" at bounding box center [1025, 482] width 710 height 31
type input "80-89"
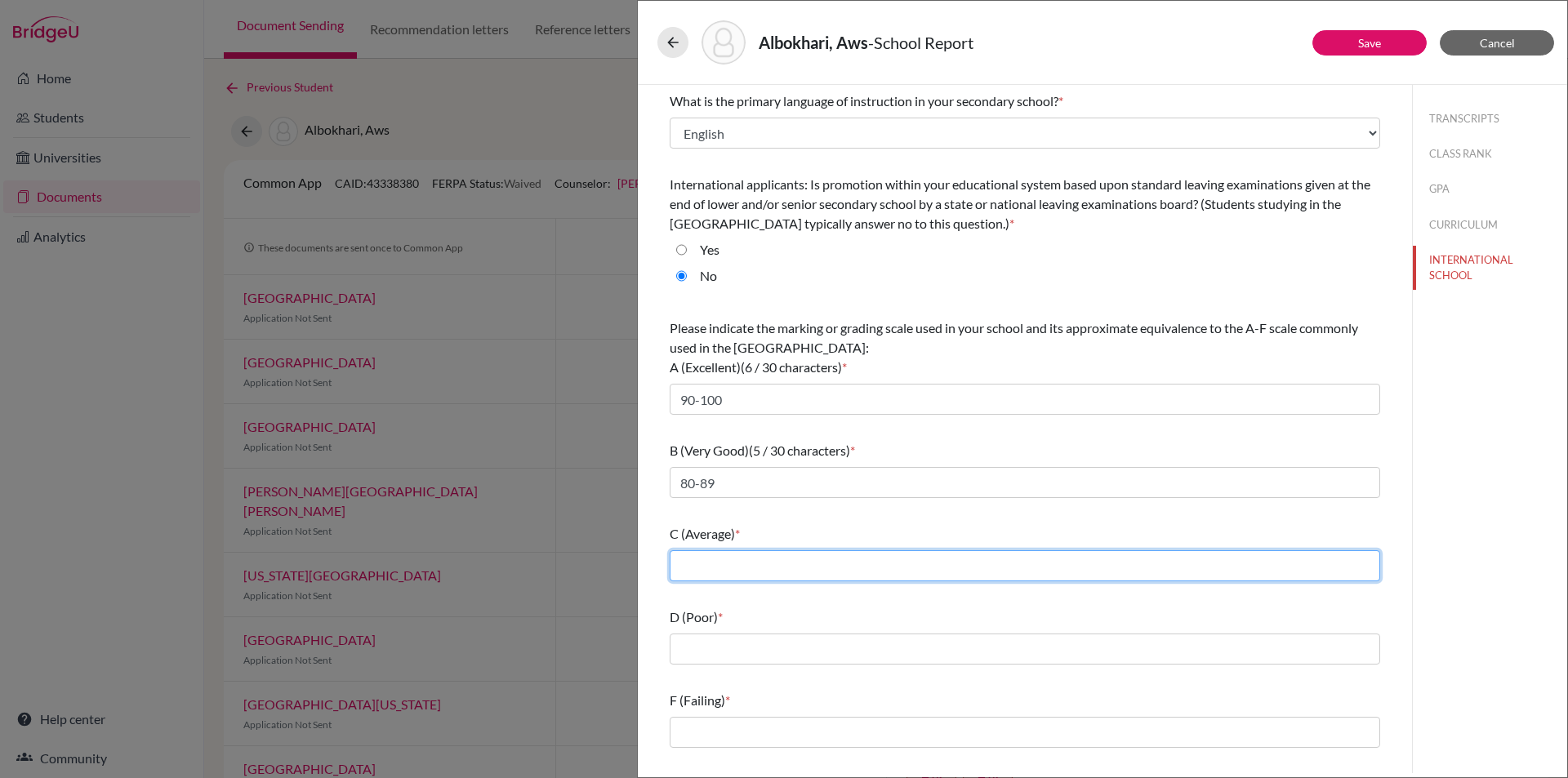
click at [843, 555] on input "text" at bounding box center [1025, 565] width 710 height 31
type input "70-79"
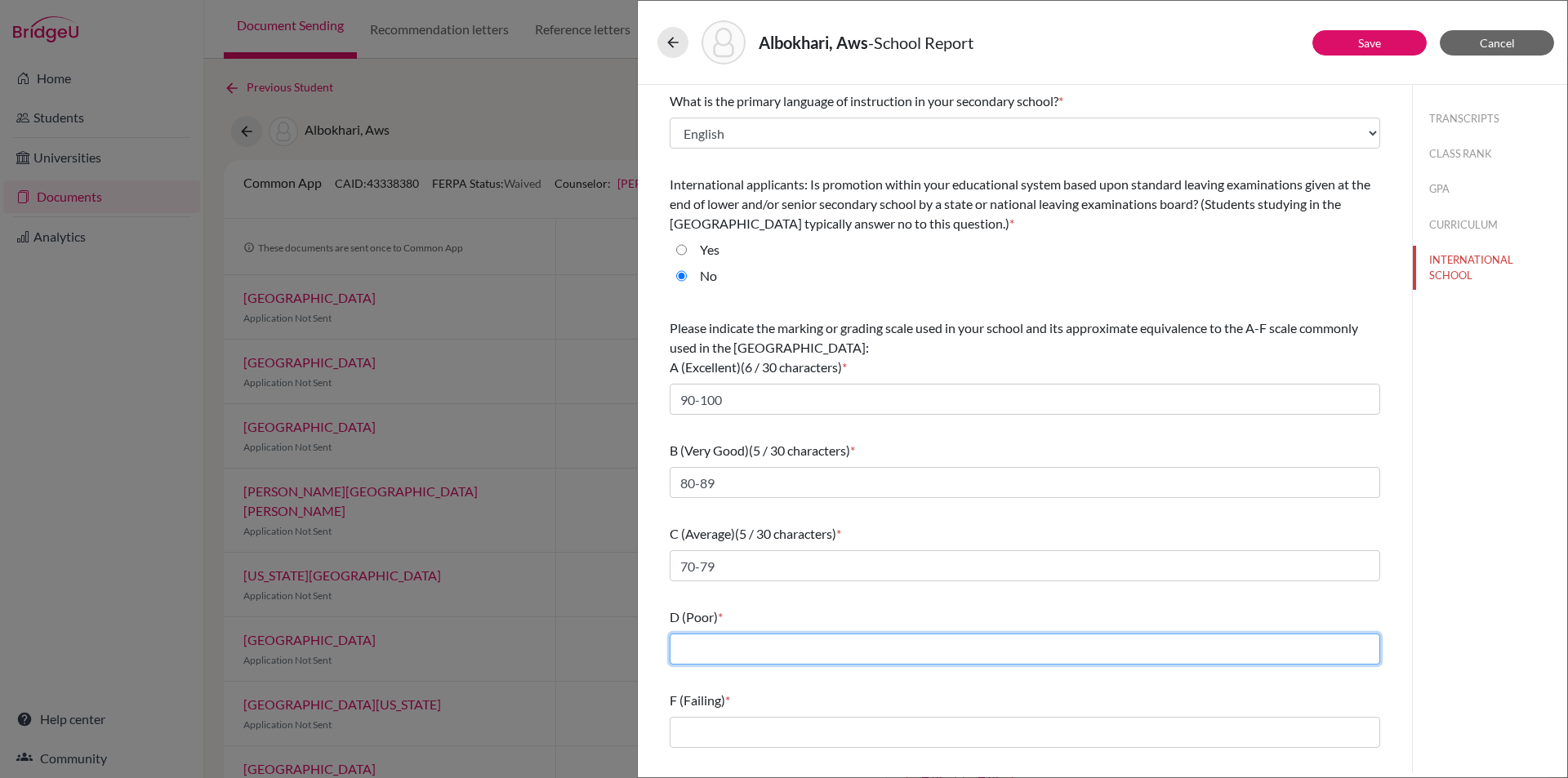
click at [775, 654] on input "text" at bounding box center [1025, 649] width 710 height 31
type input "60-69"
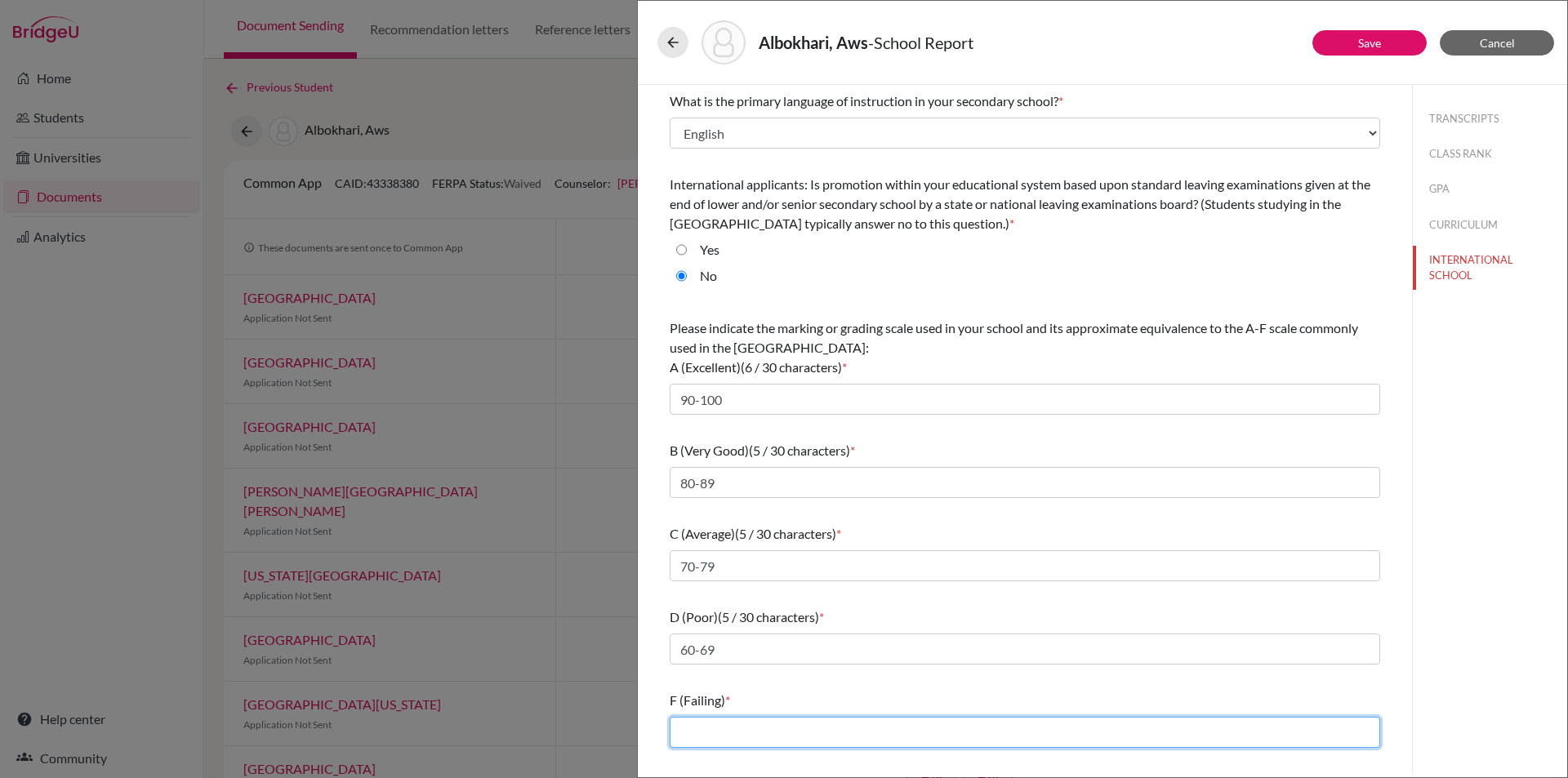
click at [793, 730] on input "text" at bounding box center [1025, 732] width 710 height 31
type input "59 and below"
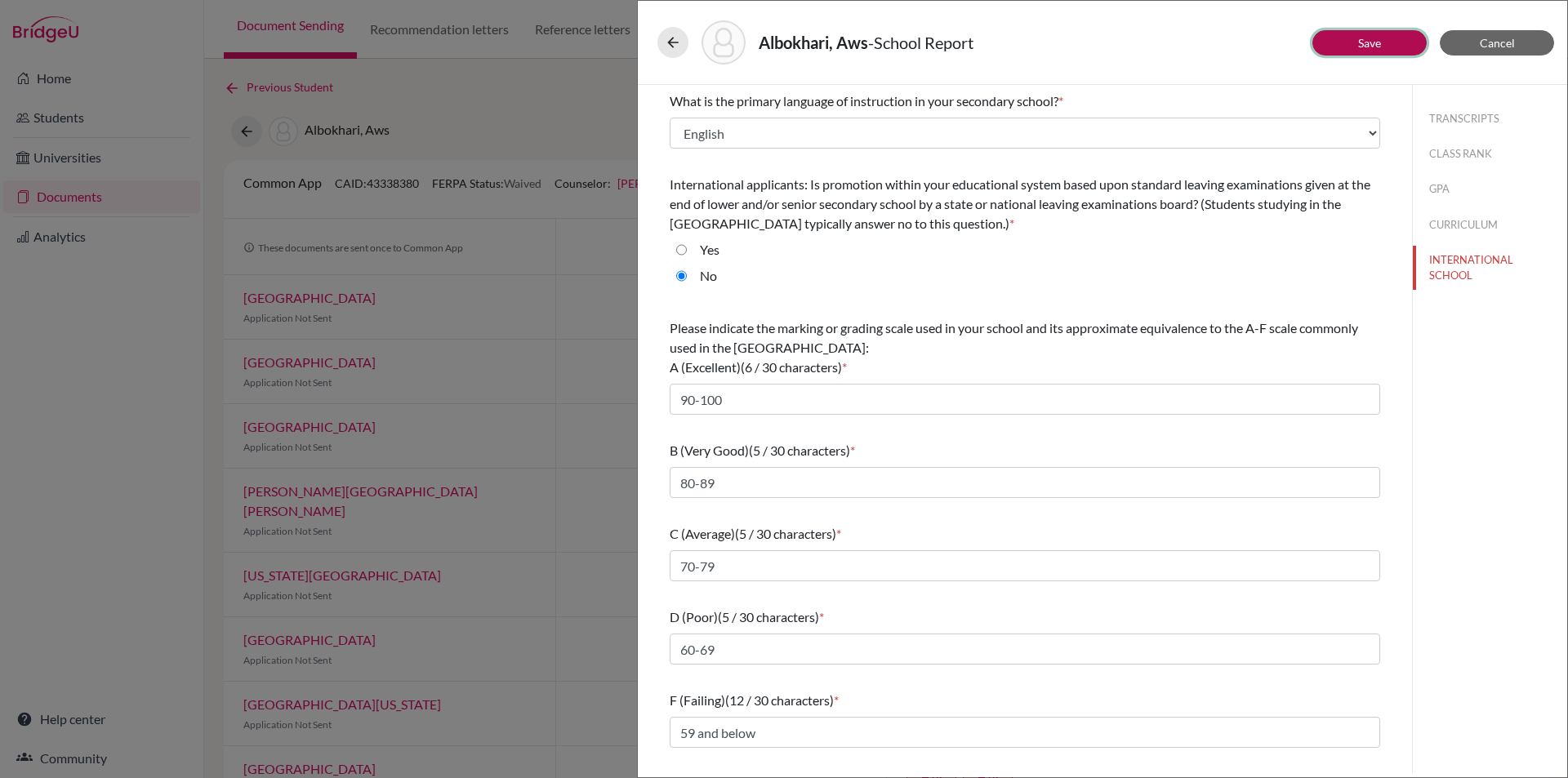
click at [1353, 42] on button "Save" at bounding box center [1370, 43] width 114 height 26
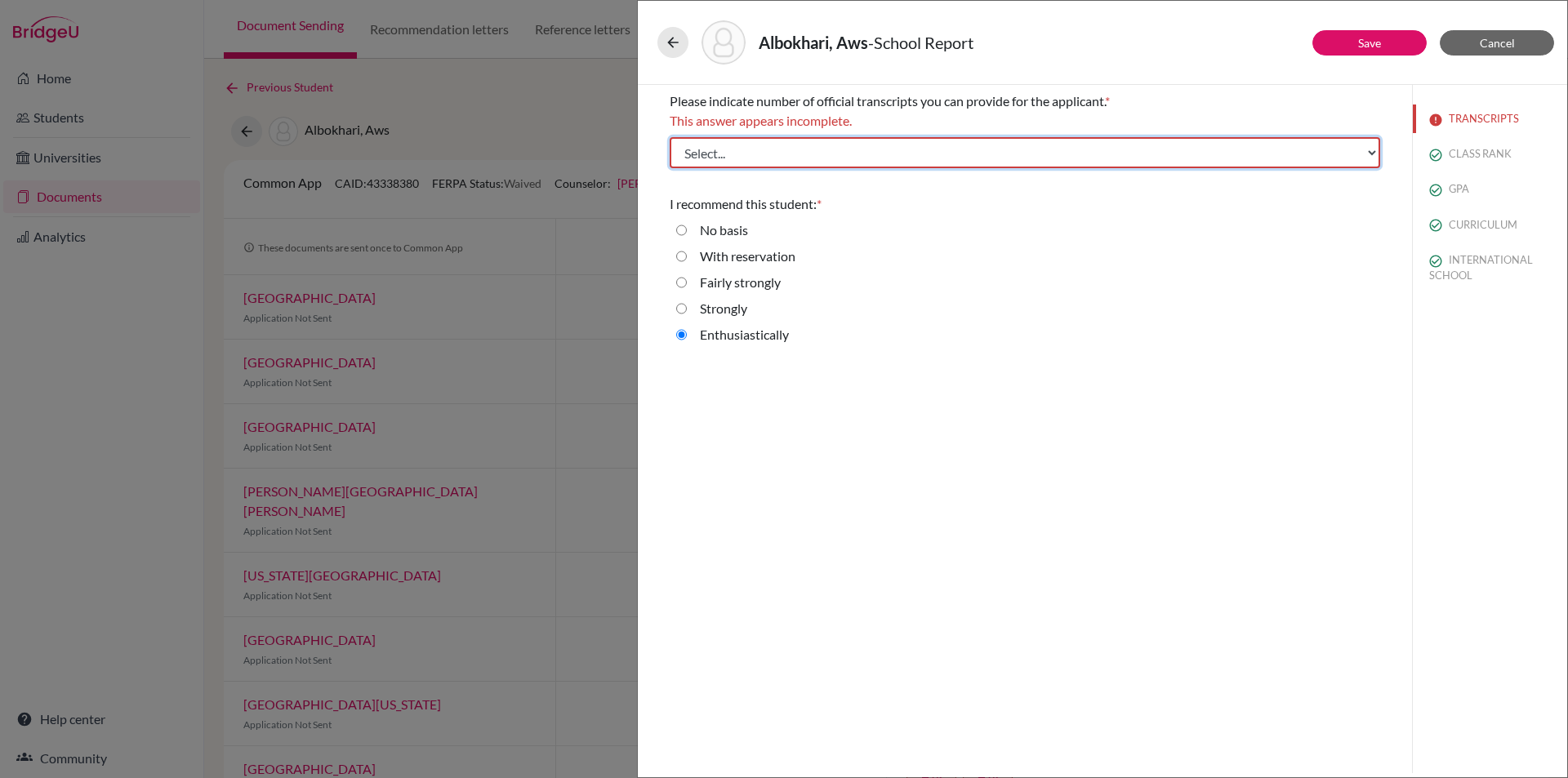
click at [762, 156] on select "Select... 1 2 3 4" at bounding box center [1025, 152] width 710 height 31
select select "1"
click at [669, 137] on select "Select... 1 2 3 4" at bounding box center [1025, 152] width 710 height 31
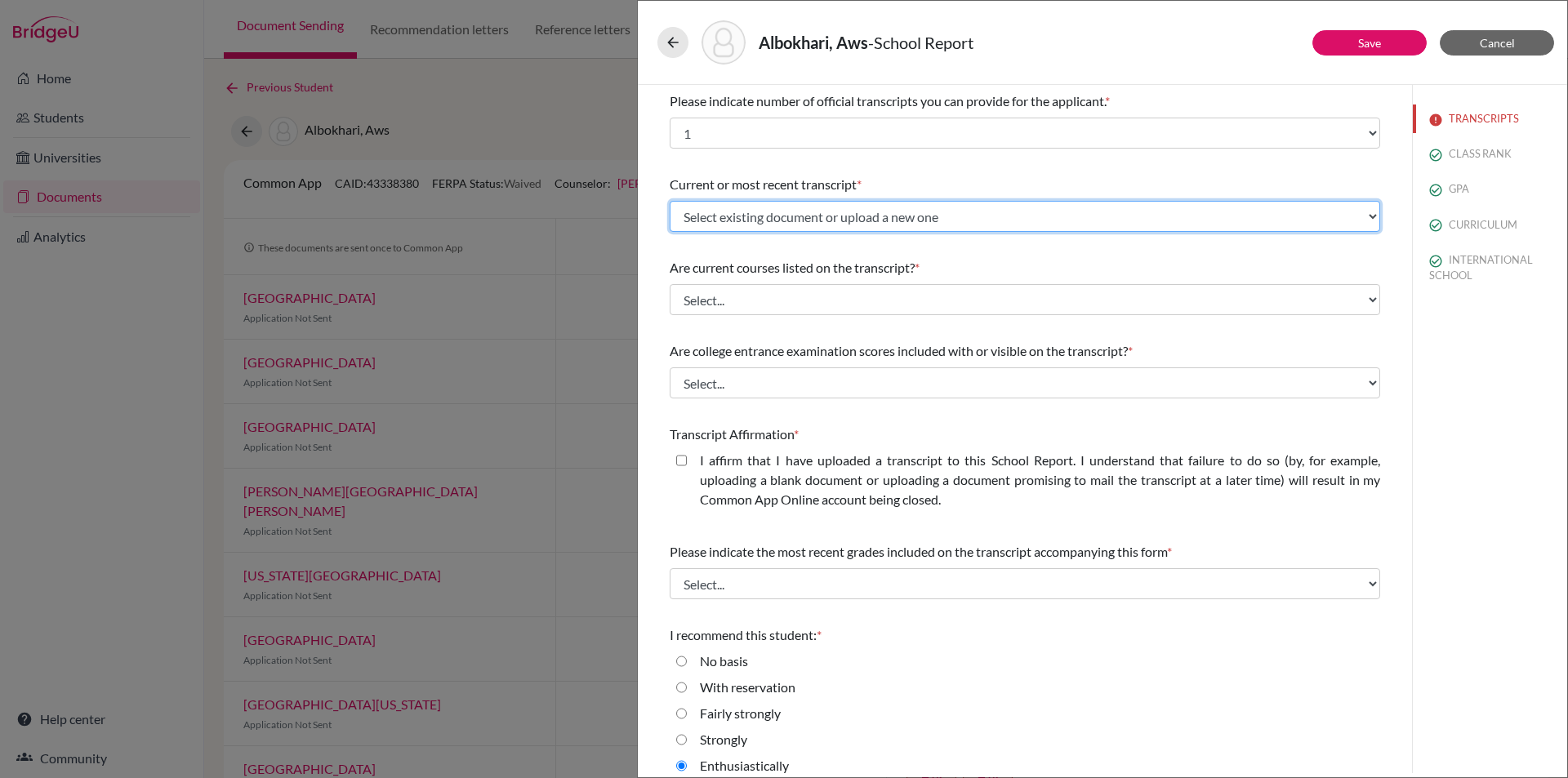
click at [711, 215] on select "Select existing document or upload a new one initial transcript Upload New File" at bounding box center [1025, 216] width 710 height 31
select select "666125"
click at [669, 201] on select "Select existing document or upload a new one initial transcript Upload New File" at bounding box center [1025, 216] width 710 height 31
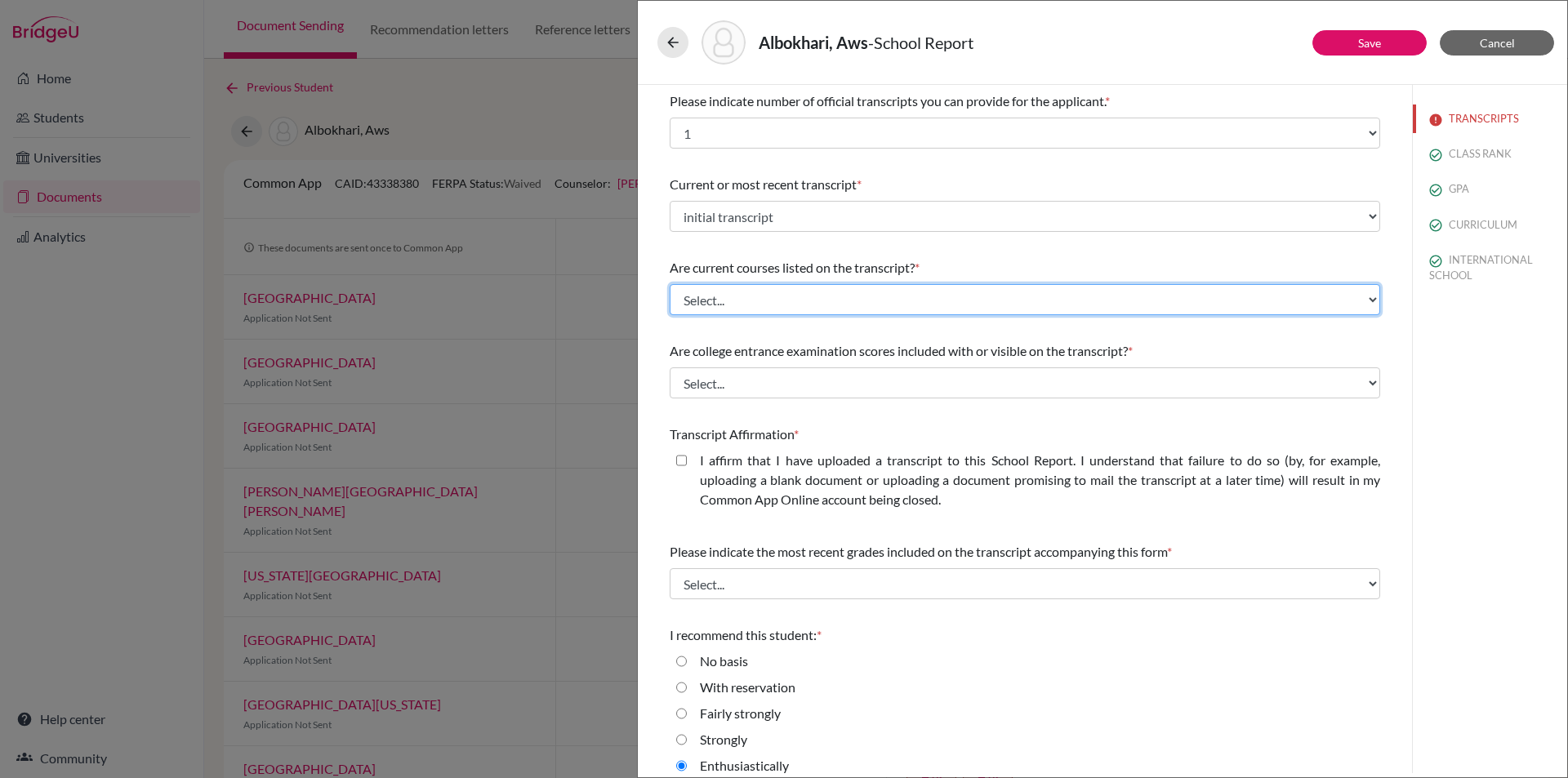
click at [744, 300] on select "Select... Yes No" at bounding box center [1025, 300] width 710 height 31
select select "1"
click at [669, 284] on select "Select... Yes No" at bounding box center [1025, 300] width 710 height 31
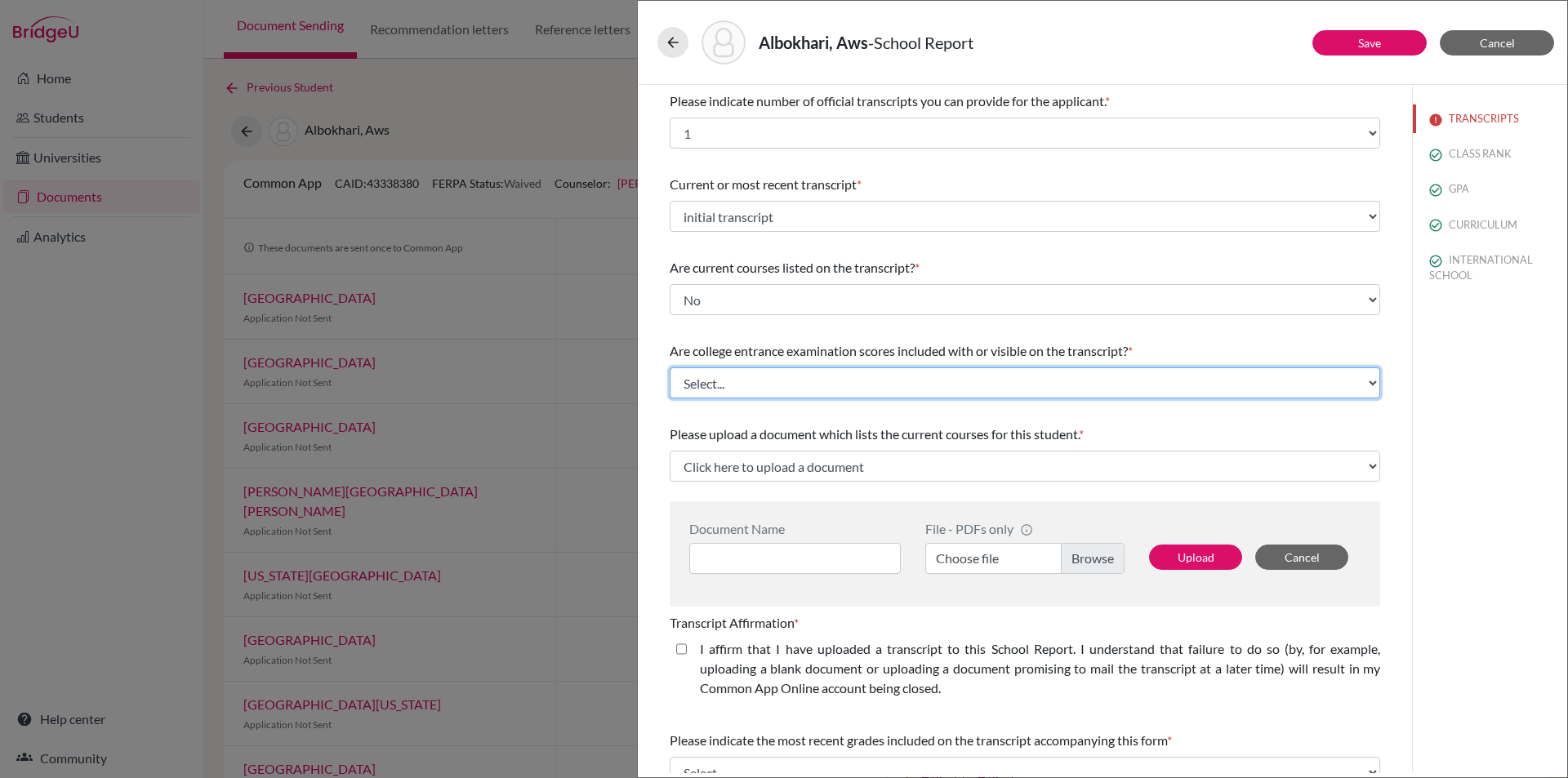
click at [759, 379] on select "Select... Yes No" at bounding box center [1025, 382] width 710 height 31
select select "1"
click at [669, 367] on select "Select... Yes No" at bounding box center [1025, 382] width 710 height 31
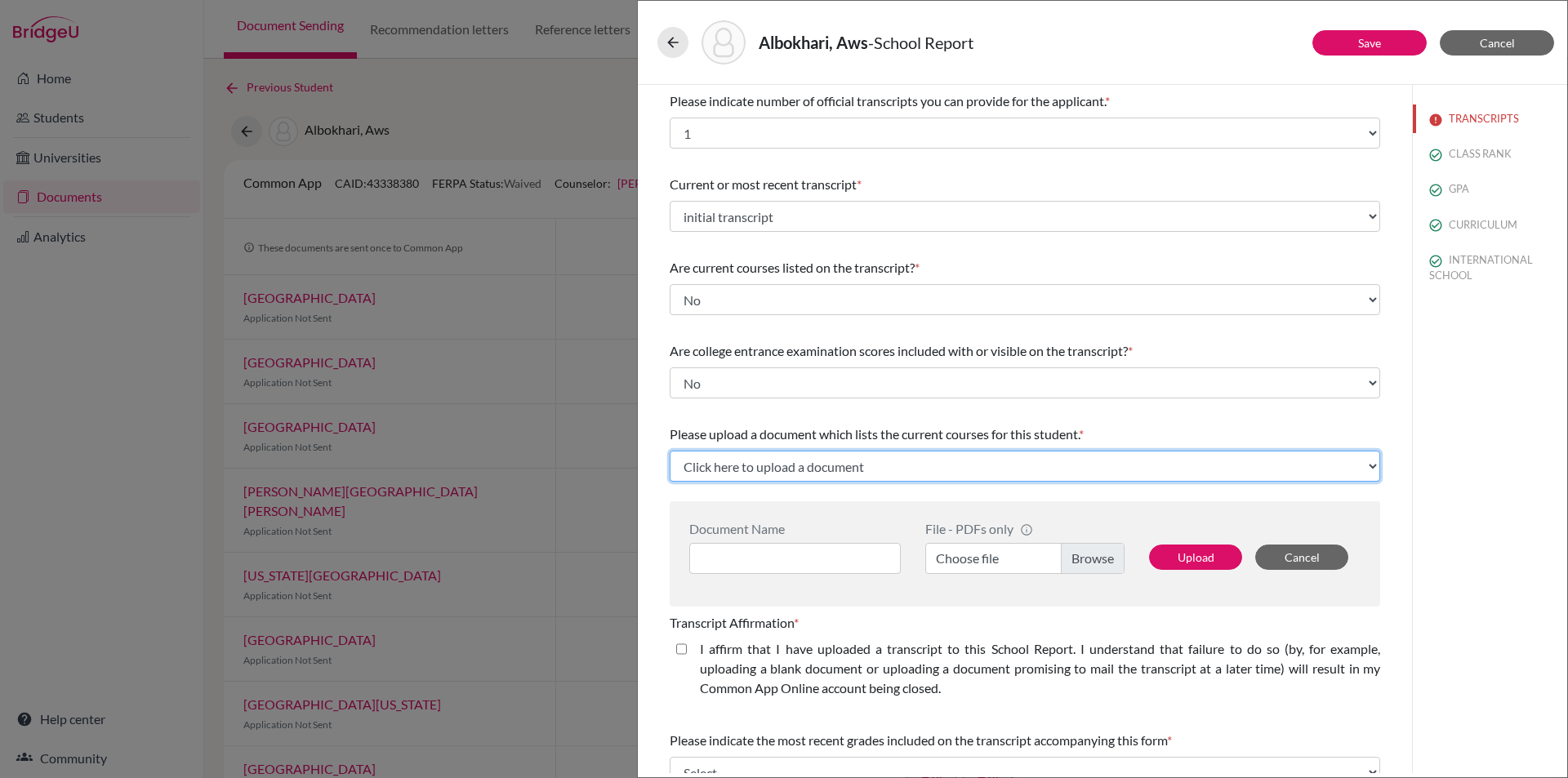
click at [887, 465] on select "Click here to upload a document Upload New File" at bounding box center [1025, 466] width 710 height 31
select select "Upload New File"
click at [669, 450] on select "Click here to upload a document Upload New File" at bounding box center [1025, 466] width 710 height 31
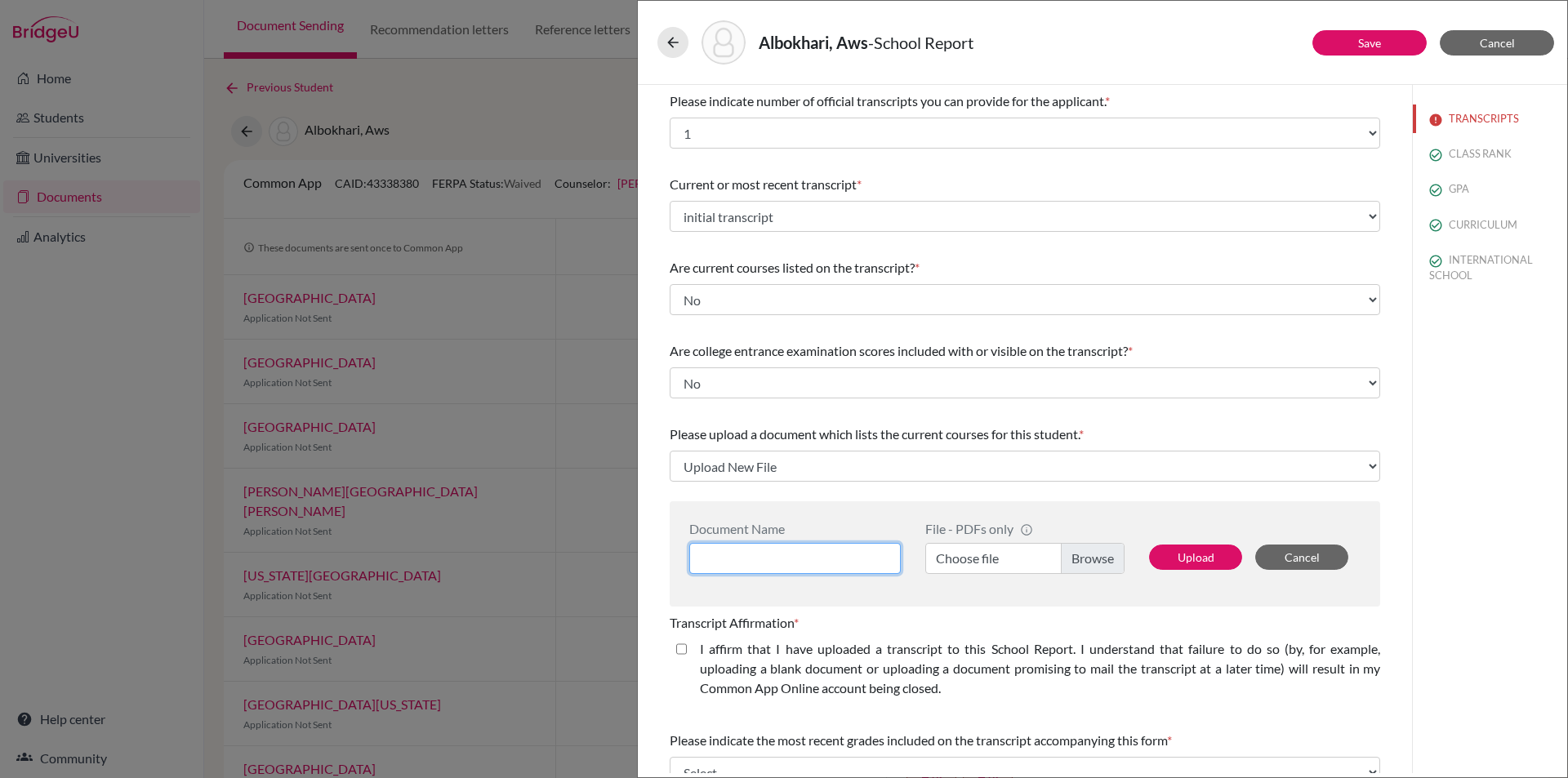
click at [789, 558] on input at bounding box center [795, 558] width 211 height 31
type input "Aws Albokhari - courses"
click at [1090, 559] on label "Choose file" at bounding box center [1025, 558] width 199 height 31
click at [1090, 559] on input "Choose file" at bounding box center [1025, 558] width 199 height 31
click at [1197, 549] on button "Upload" at bounding box center [1195, 557] width 93 height 26
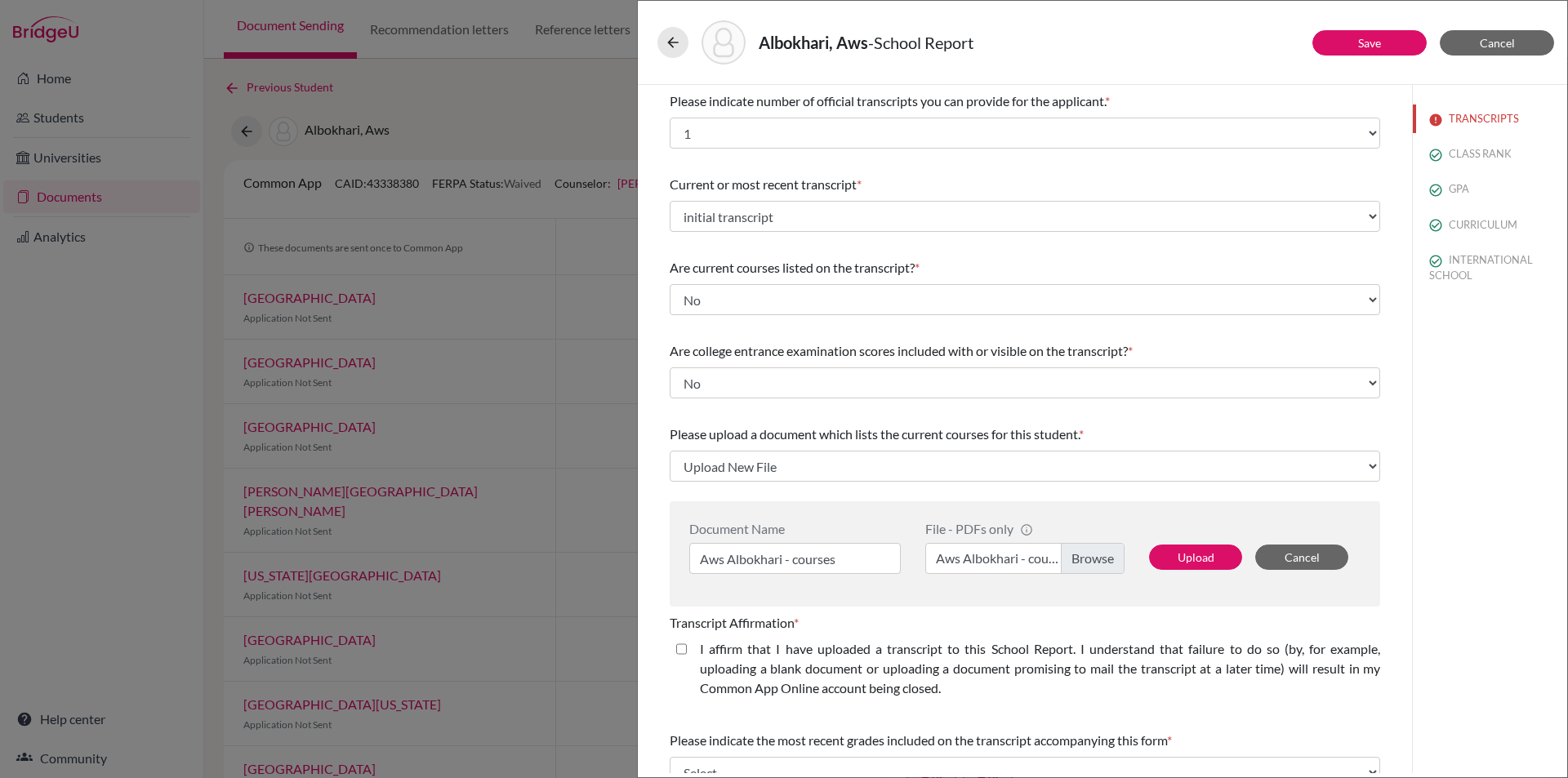
select select "666127"
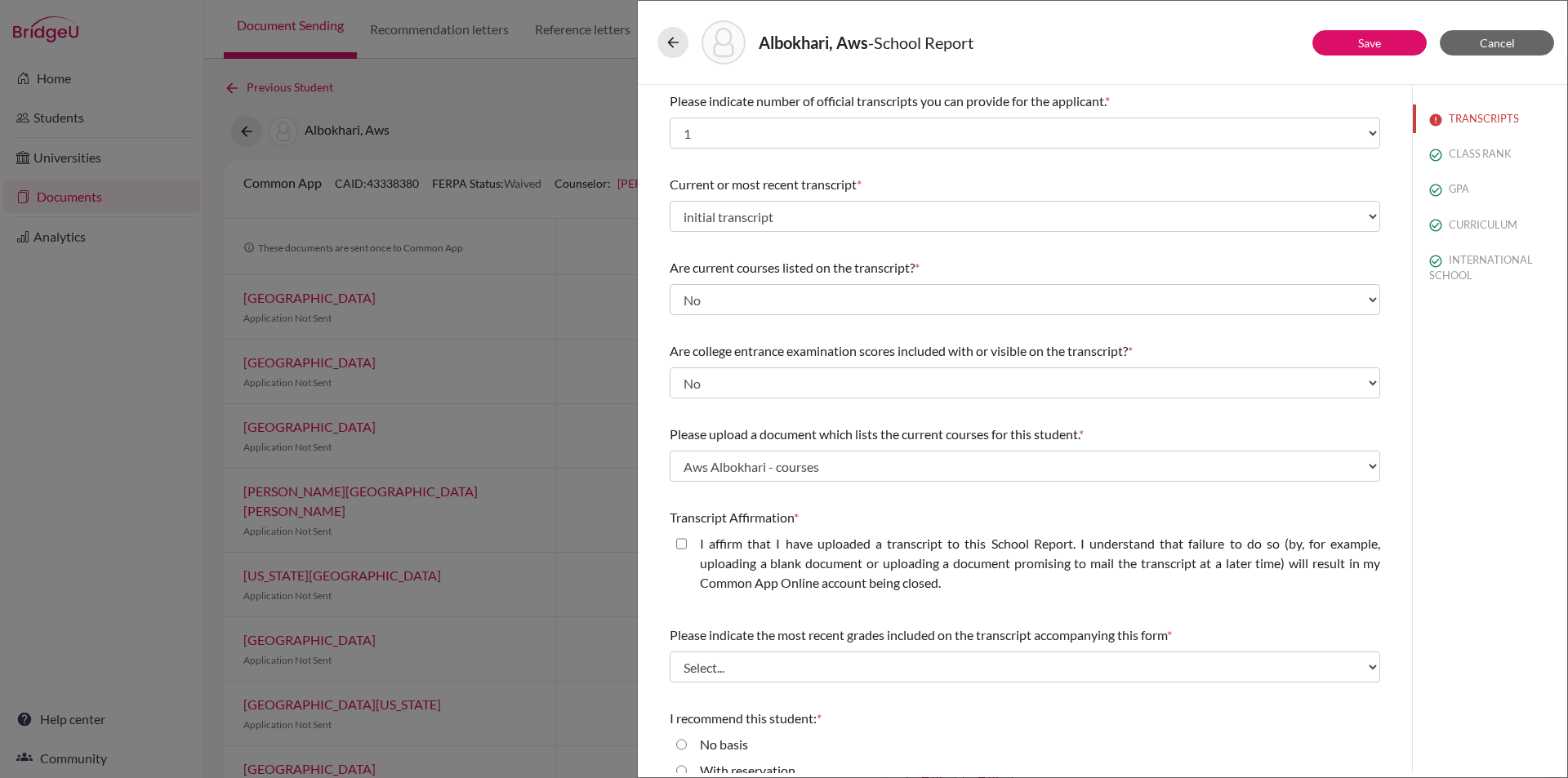
click at [682, 541] on closed\ "I affirm that I have uploaded a transcript to this School Report. I understand …" at bounding box center [681, 543] width 10 height 20
checkbox closed\ "true"
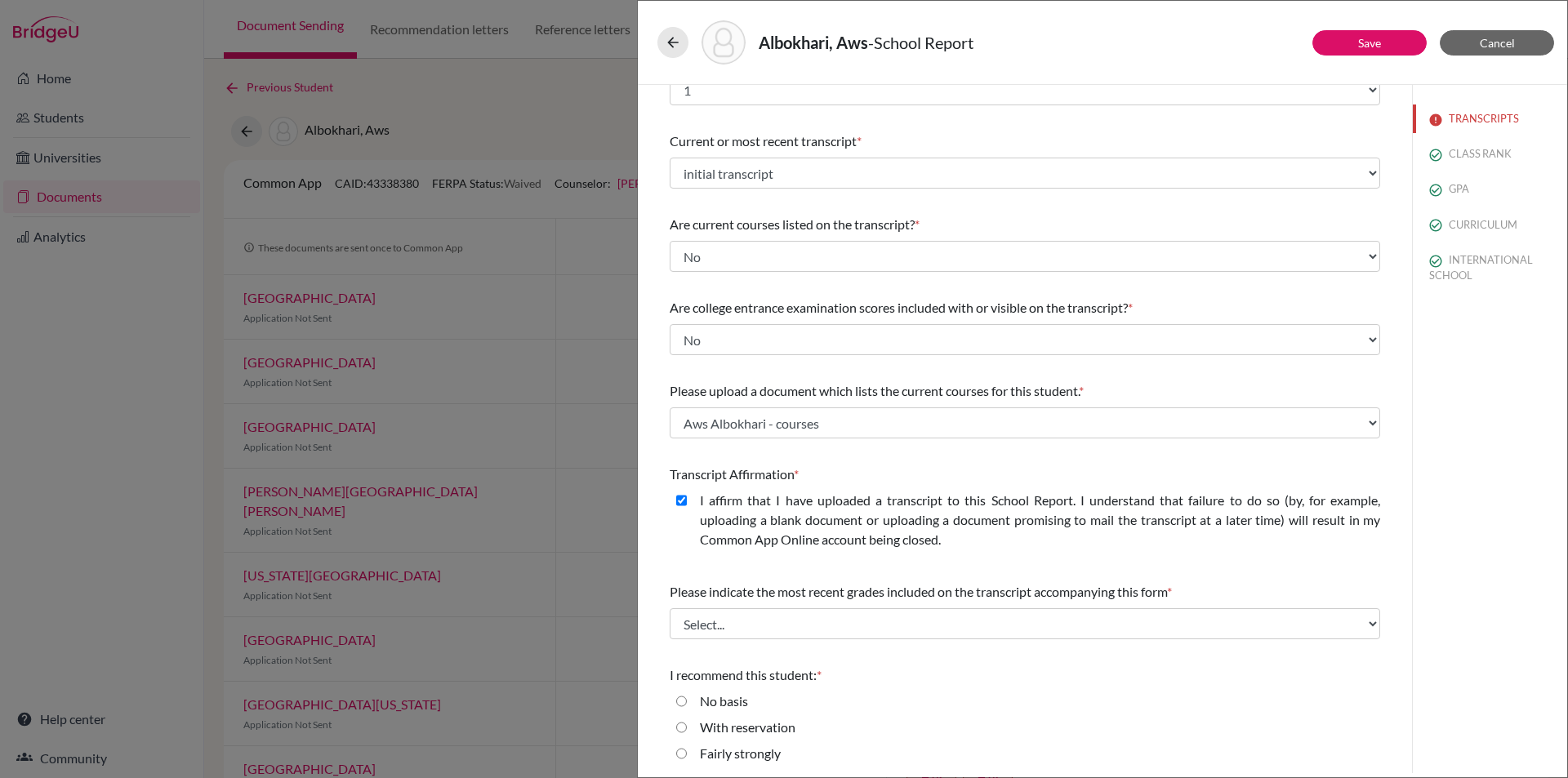
click at [762, 564] on div "Please indicate number of official transcripts you can provide for the applican…" at bounding box center [1025, 435] width 710 height 787
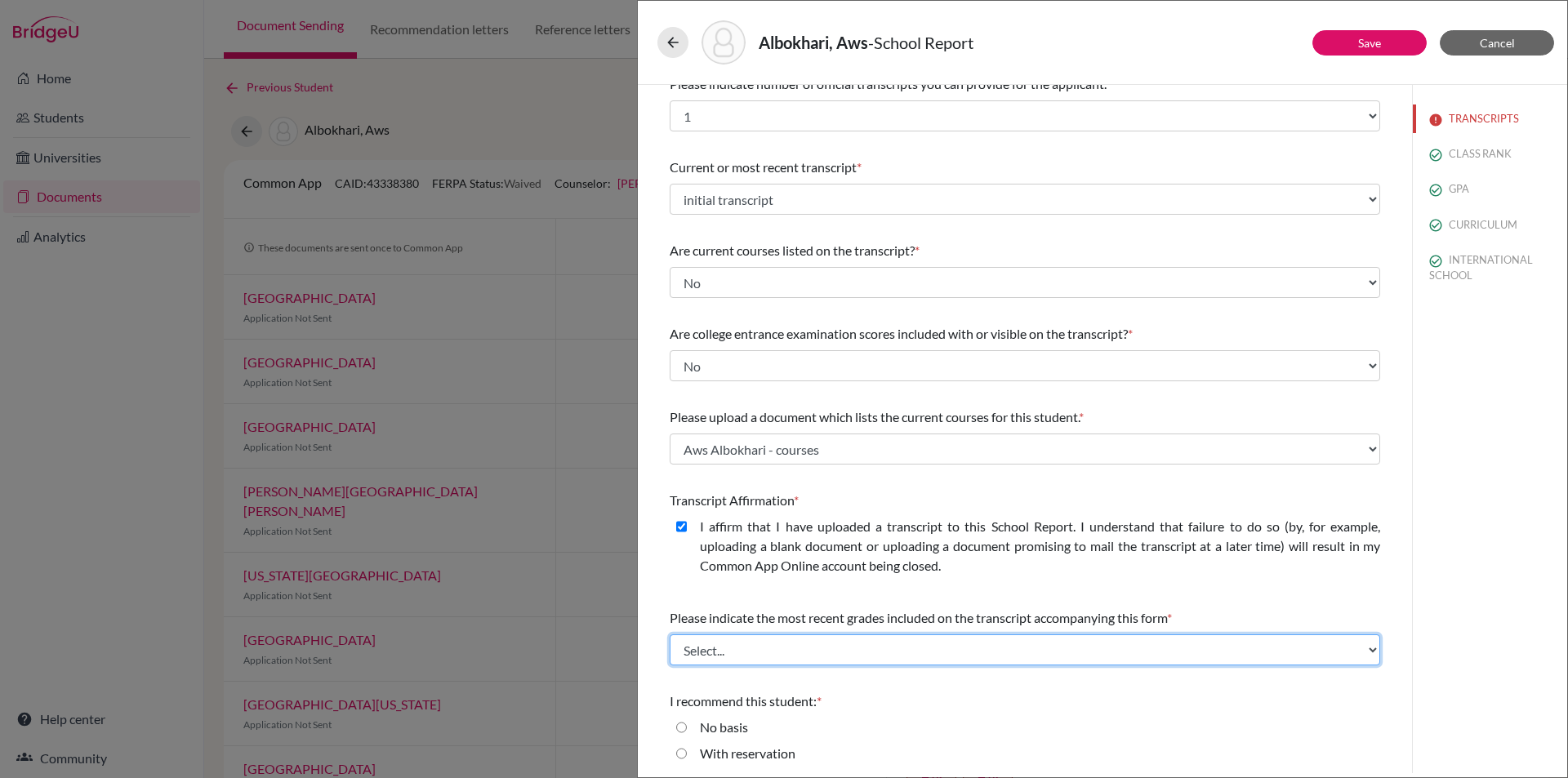
click at [756, 653] on select "Select... Final junior year grades 1st Quarter senior year grades 2nd Quarter/1…" at bounding box center [1025, 649] width 710 height 31
select select "0"
click at [669, 634] on select "Select... Final junior year grades 1st Quarter senior year grades 2nd Quarter/1…" at bounding box center [1025, 649] width 710 height 31
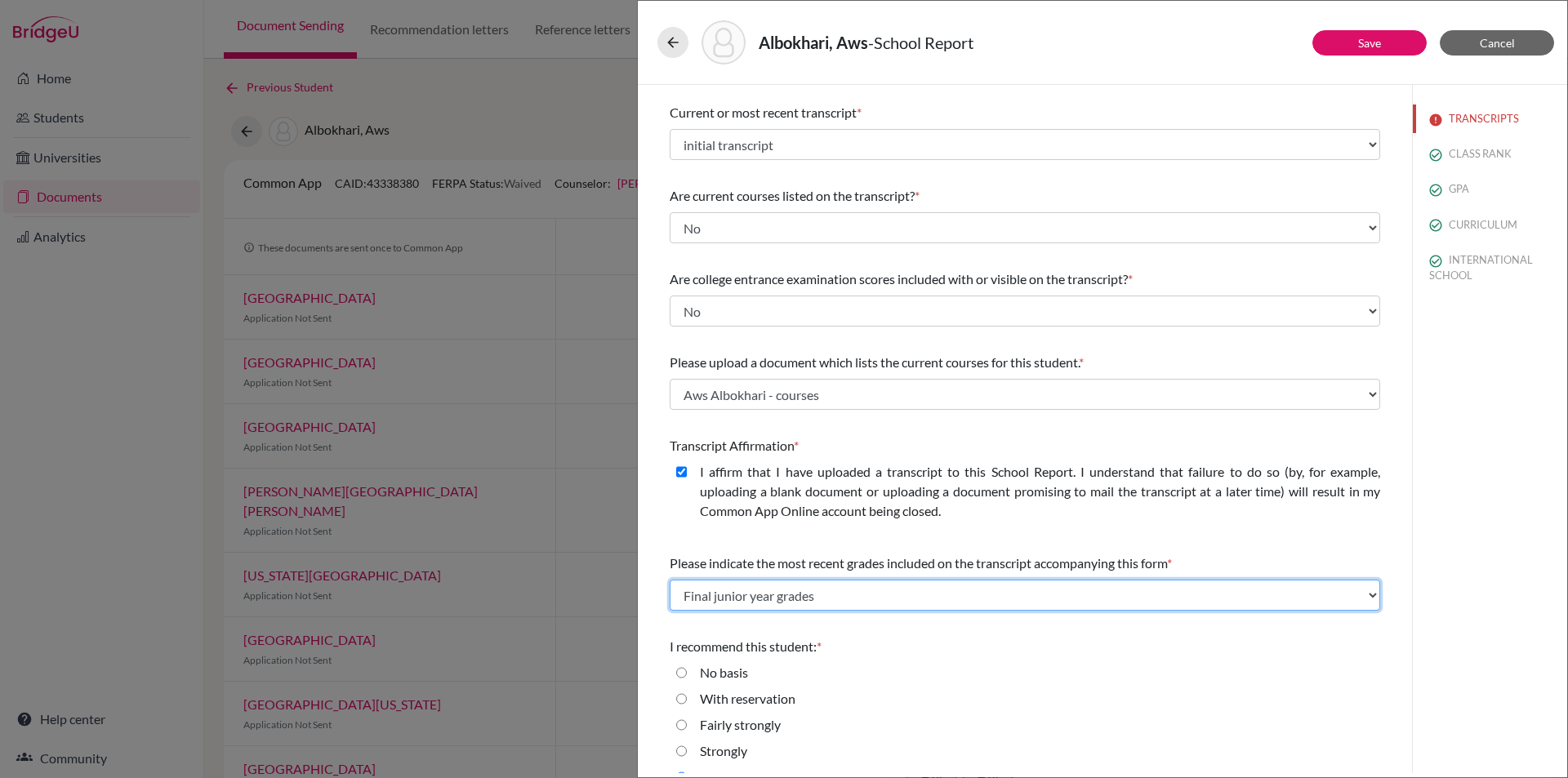
scroll to position [99, 0]
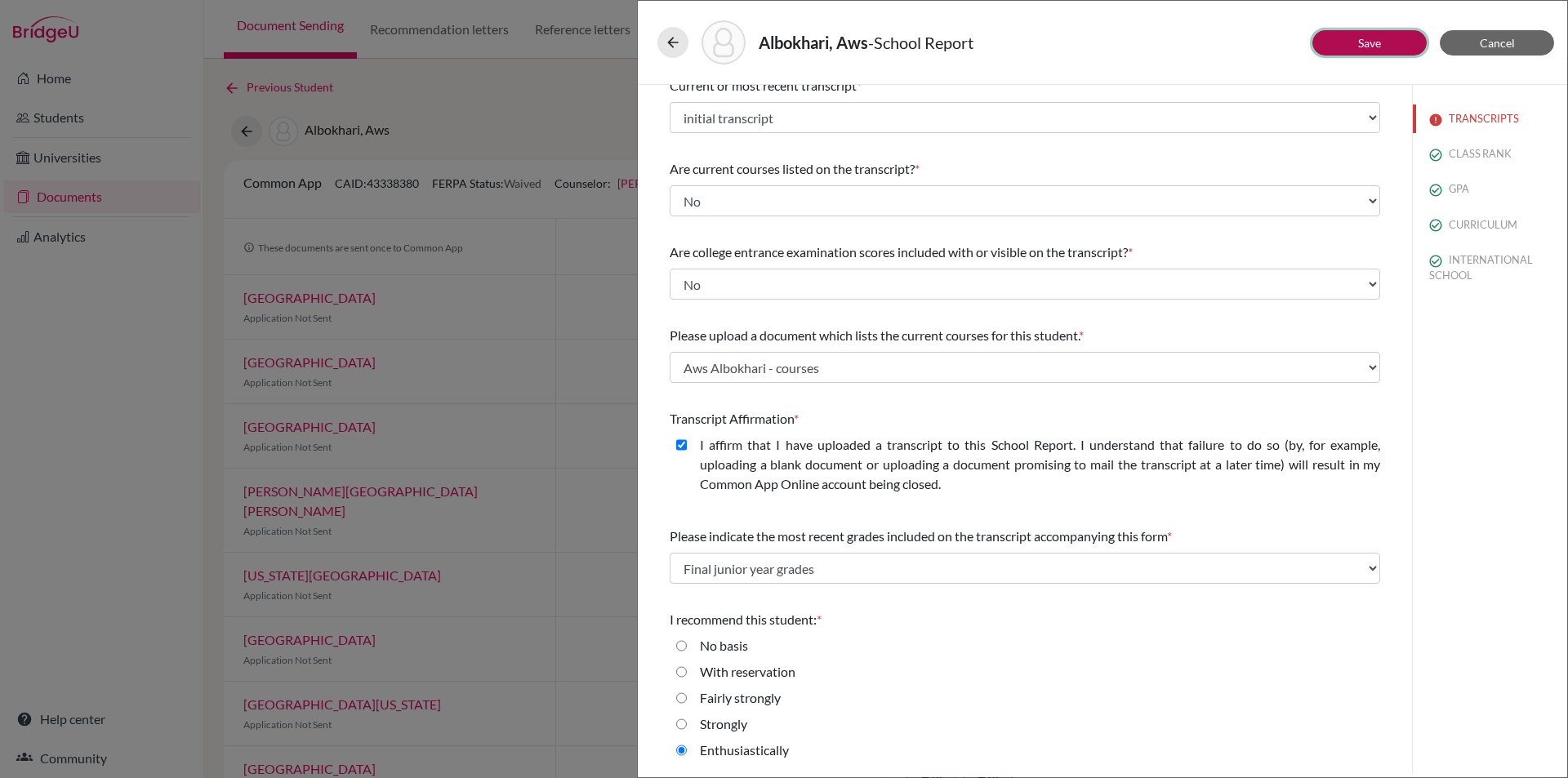
click at [1370, 46] on link "Save" at bounding box center [1369, 43] width 23 height 14
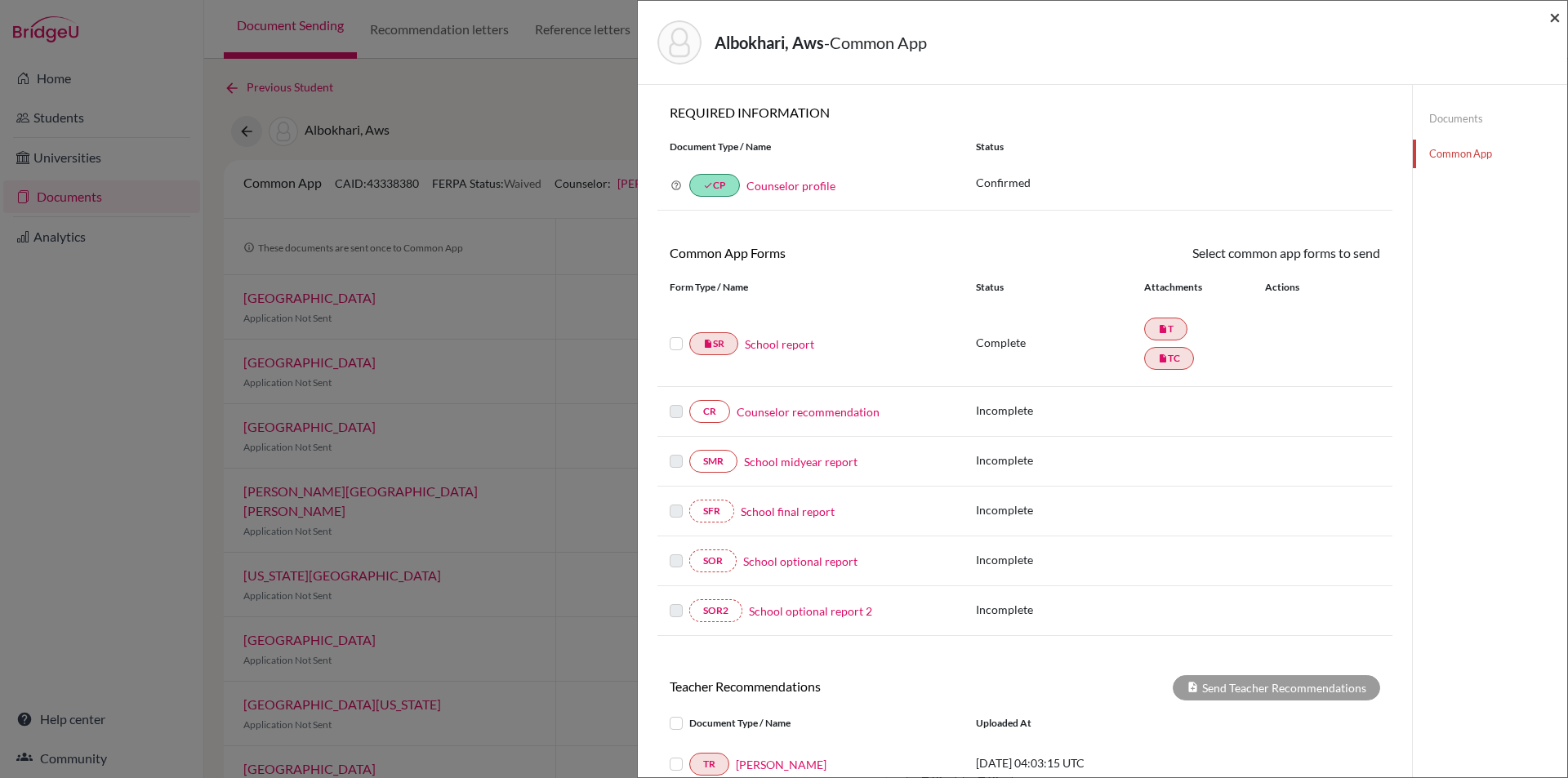
click at [1554, 20] on span "×" at bounding box center [1554, 17] width 11 height 24
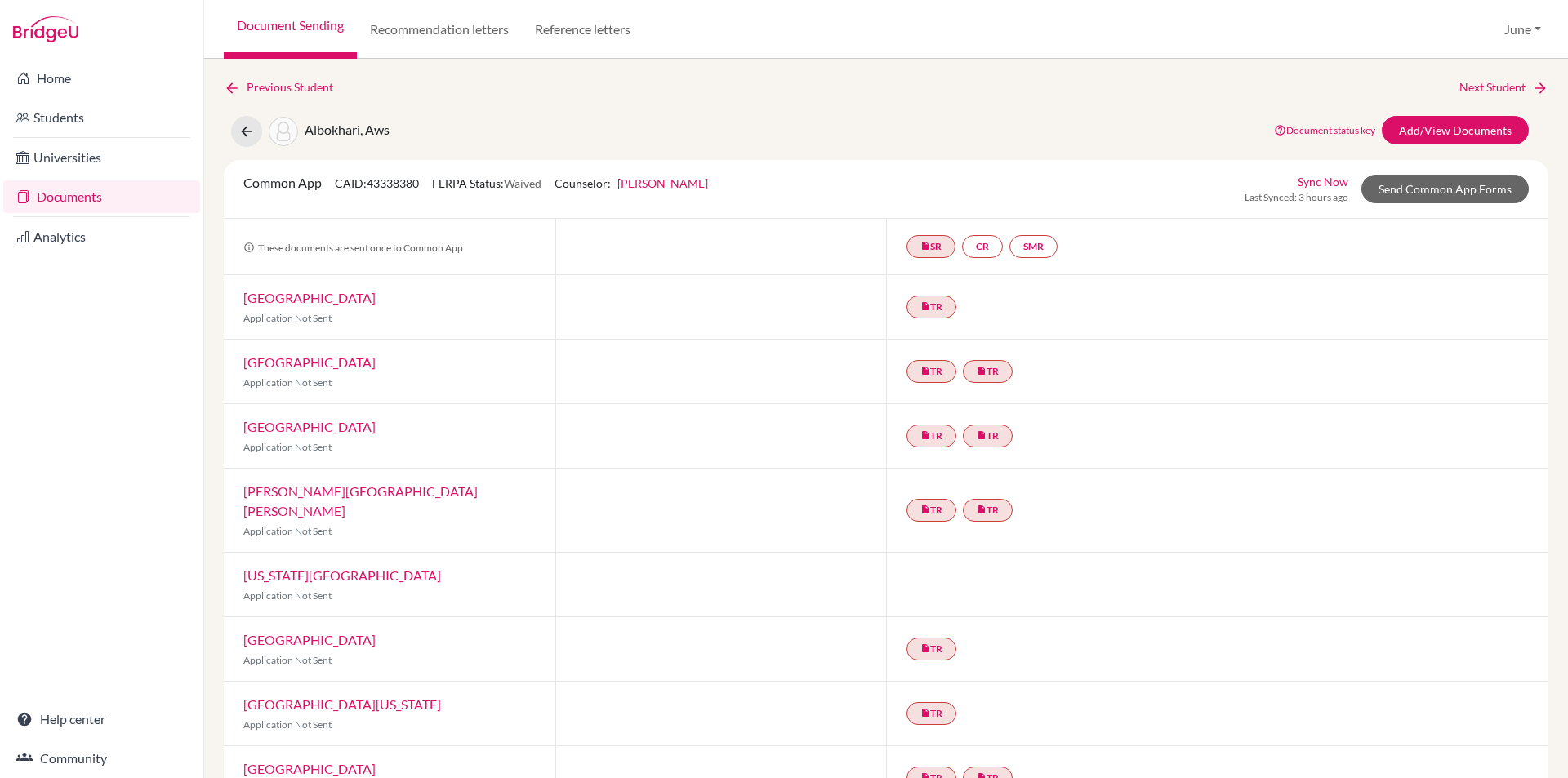
click at [72, 189] on link "Documents" at bounding box center [101, 197] width 197 height 32
